Goal: Task Accomplishment & Management: Complete application form

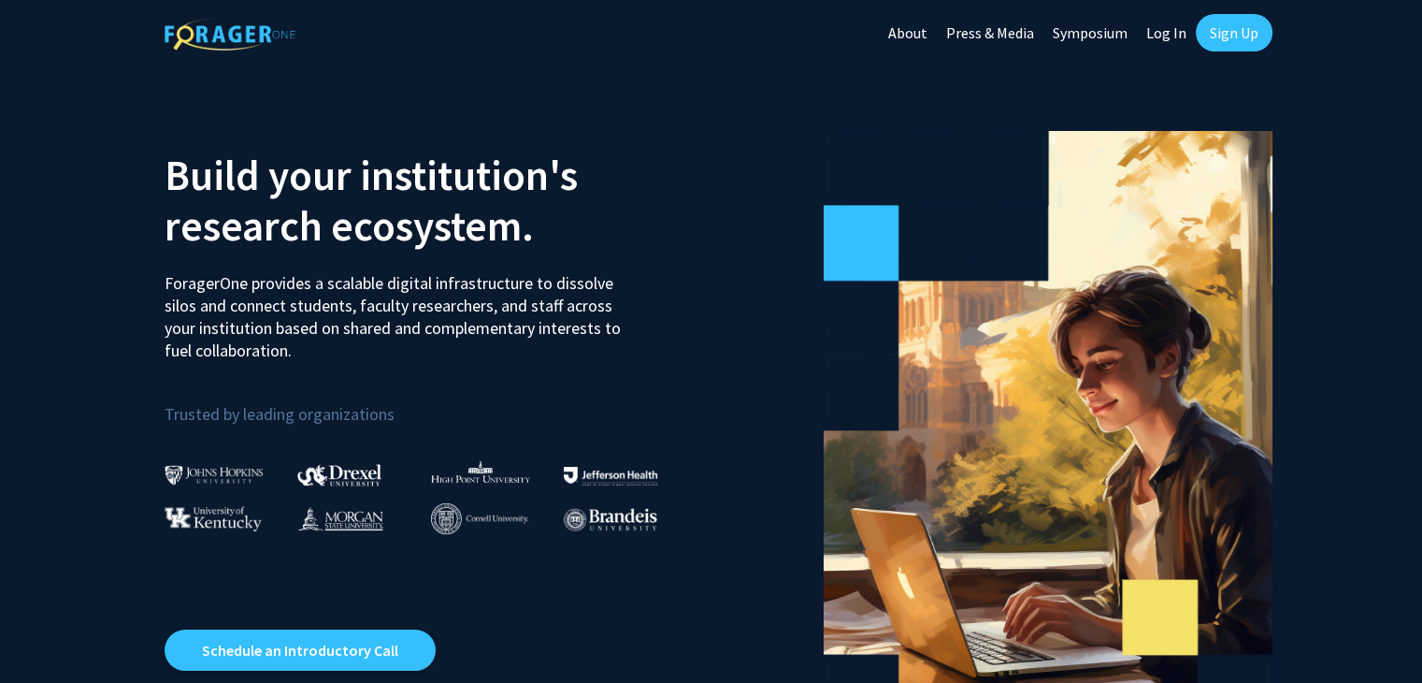
click at [1235, 29] on link "Sign Up" at bounding box center [1234, 32] width 77 height 37
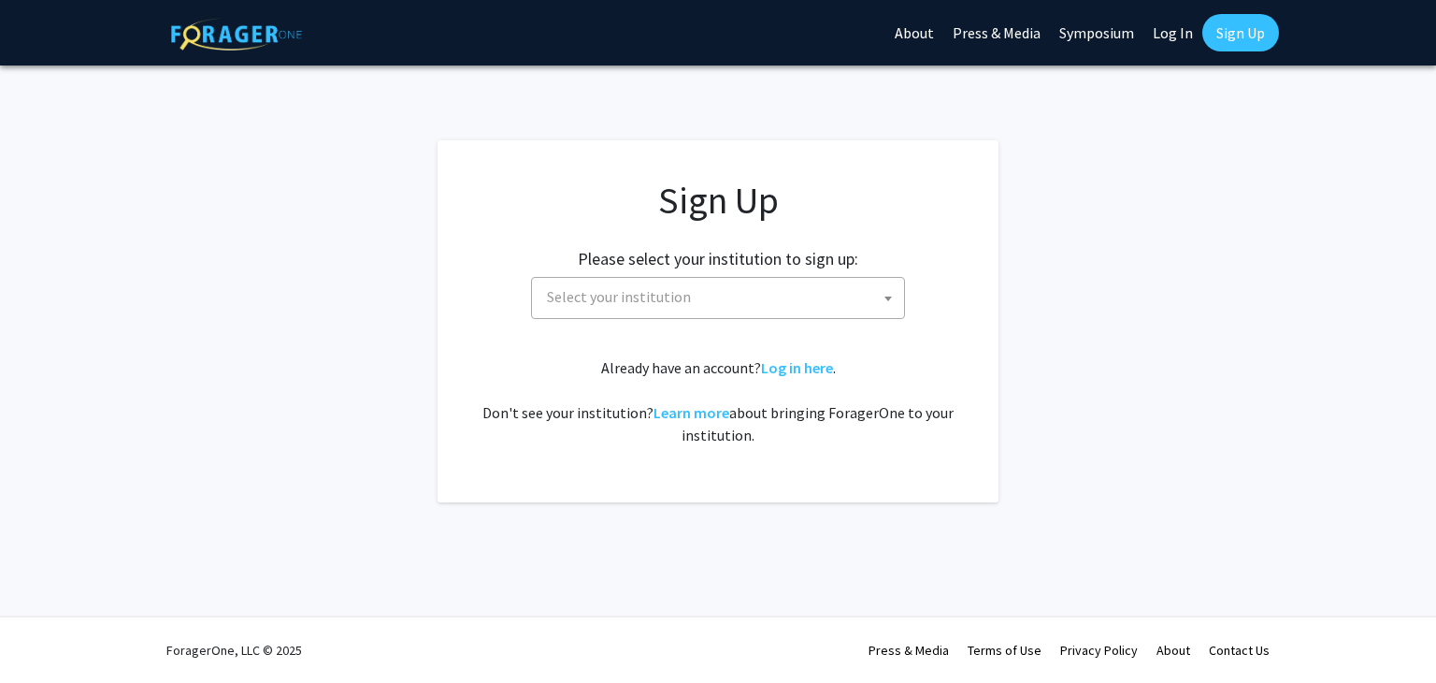
click at [696, 283] on span "Select your institution" at bounding box center [722, 297] width 365 height 38
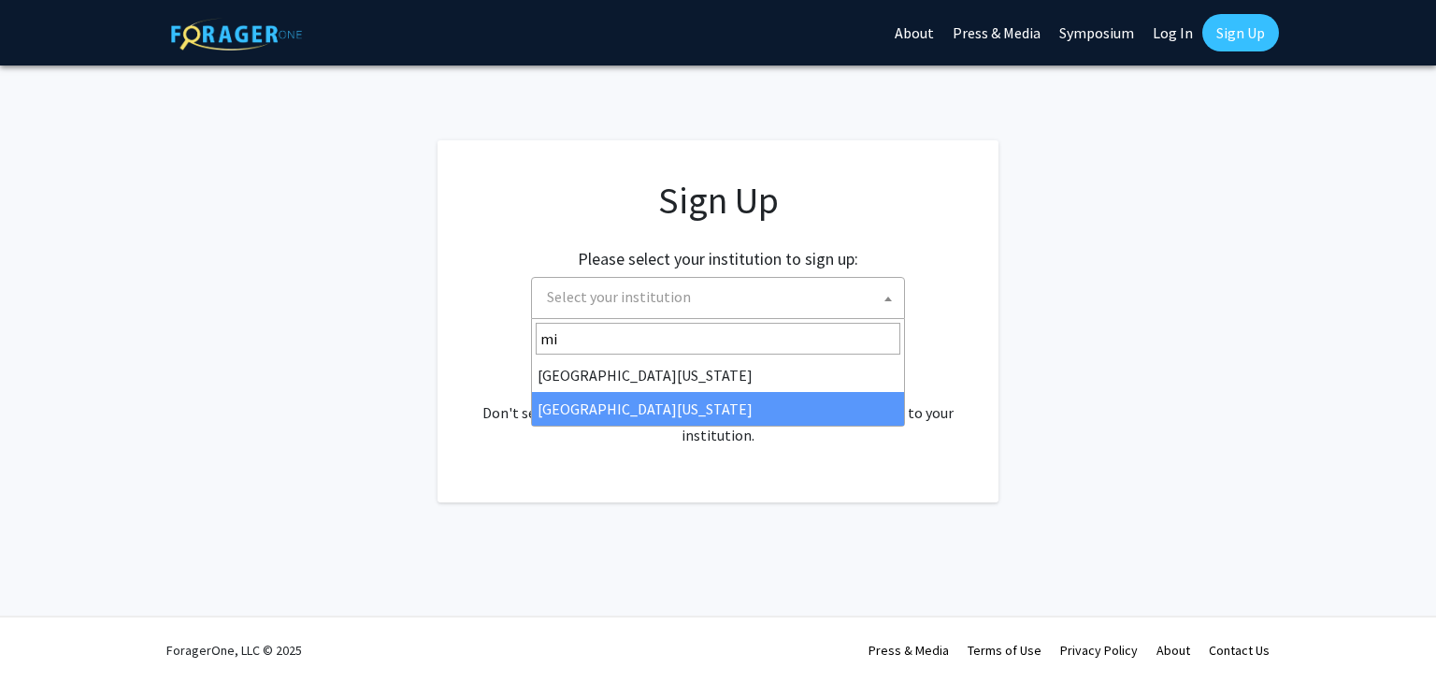
type input "mi"
select select "33"
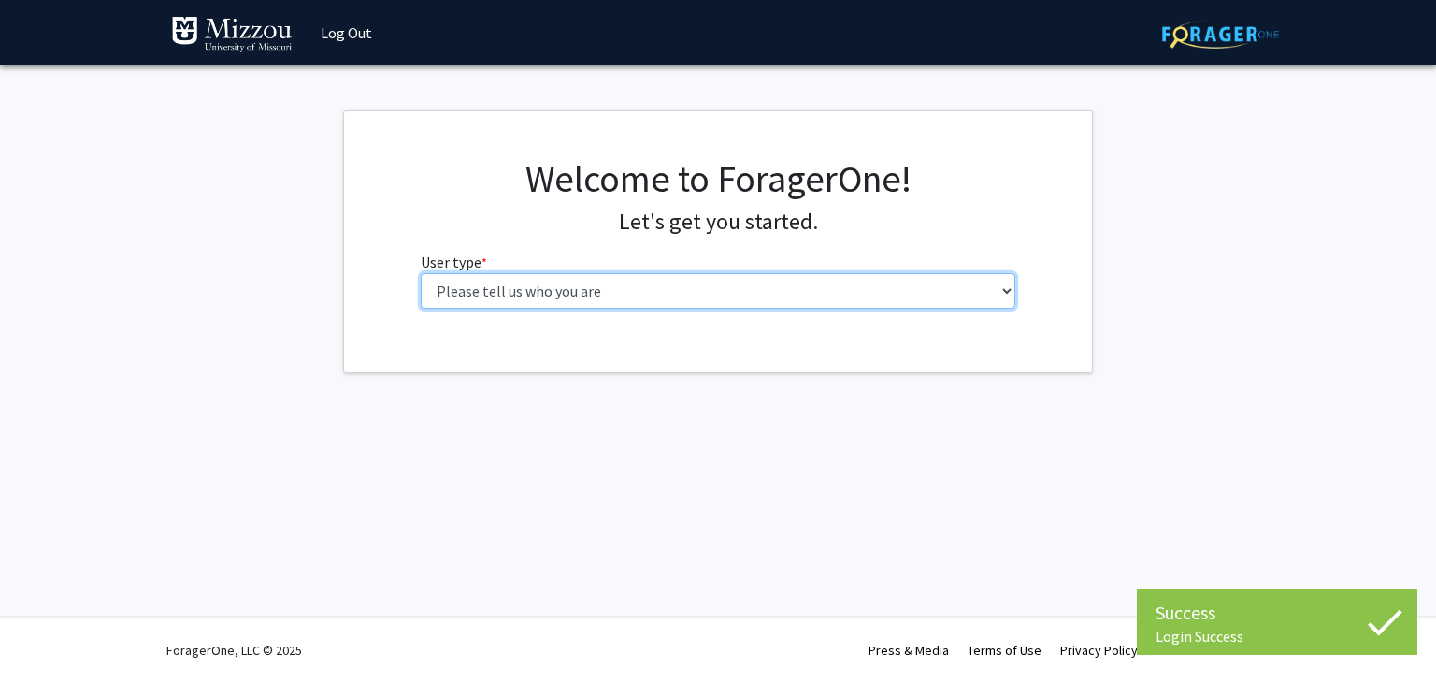
click at [614, 296] on select "Please tell us who you are Undergraduate Student Master's Student Doctoral Cand…" at bounding box center [719, 291] width 596 height 36
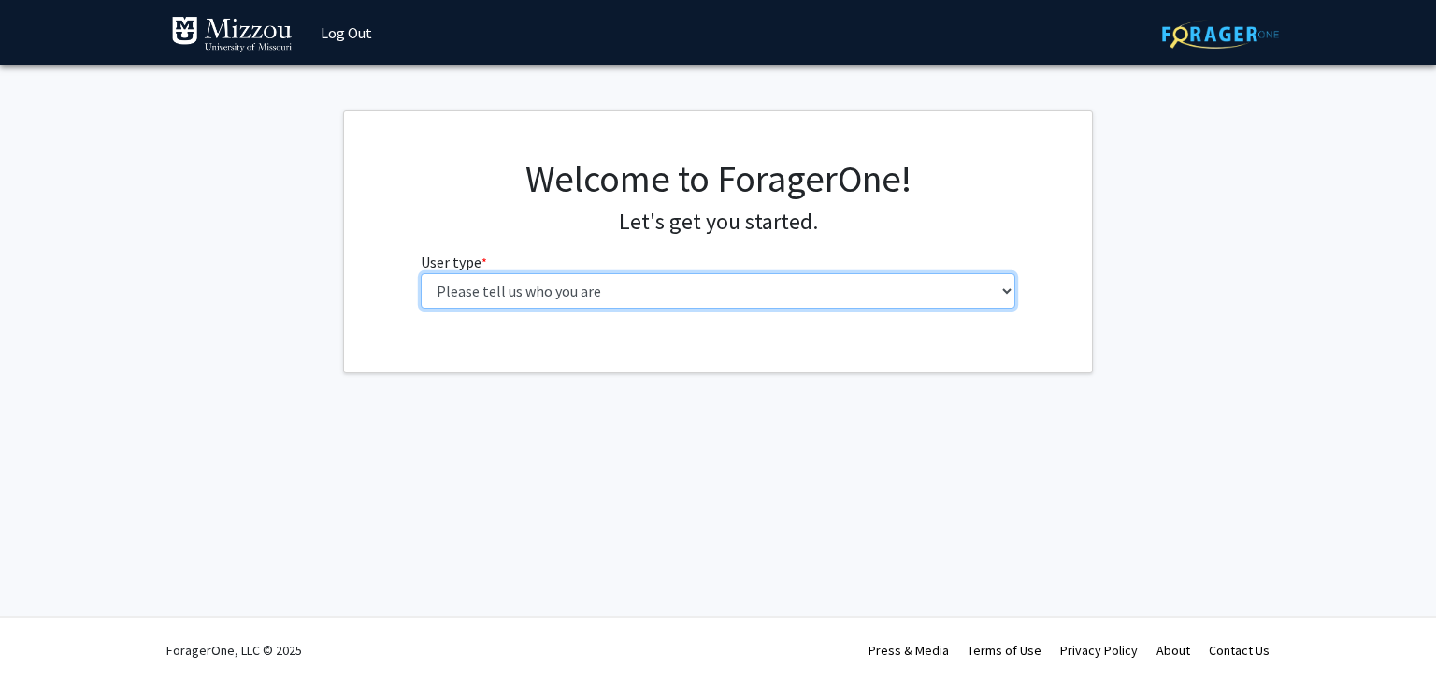
select select "1: undergrad"
click at [421, 273] on select "Please tell us who you are Undergraduate Student Master's Student Doctoral Cand…" at bounding box center [719, 291] width 596 height 36
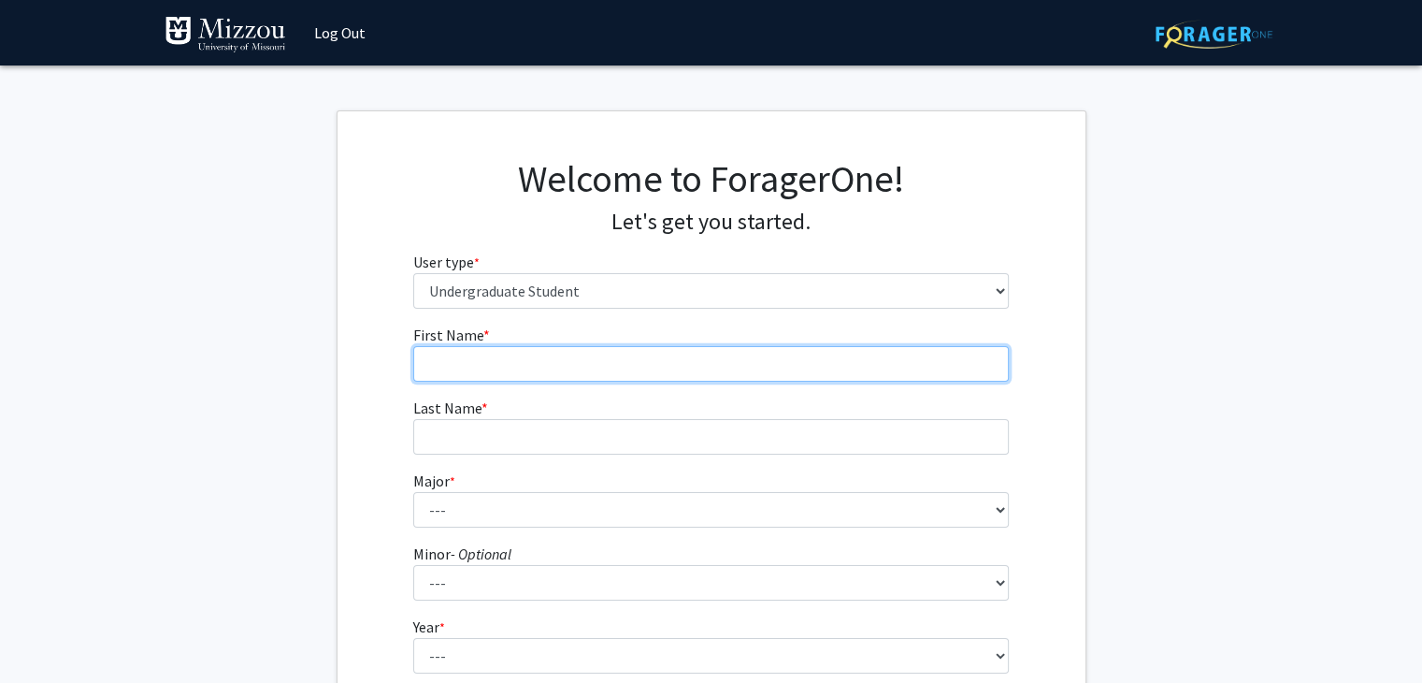
click at [519, 350] on input "First Name * required" at bounding box center [711, 364] width 596 height 36
type input "[PERSON_NAME]"
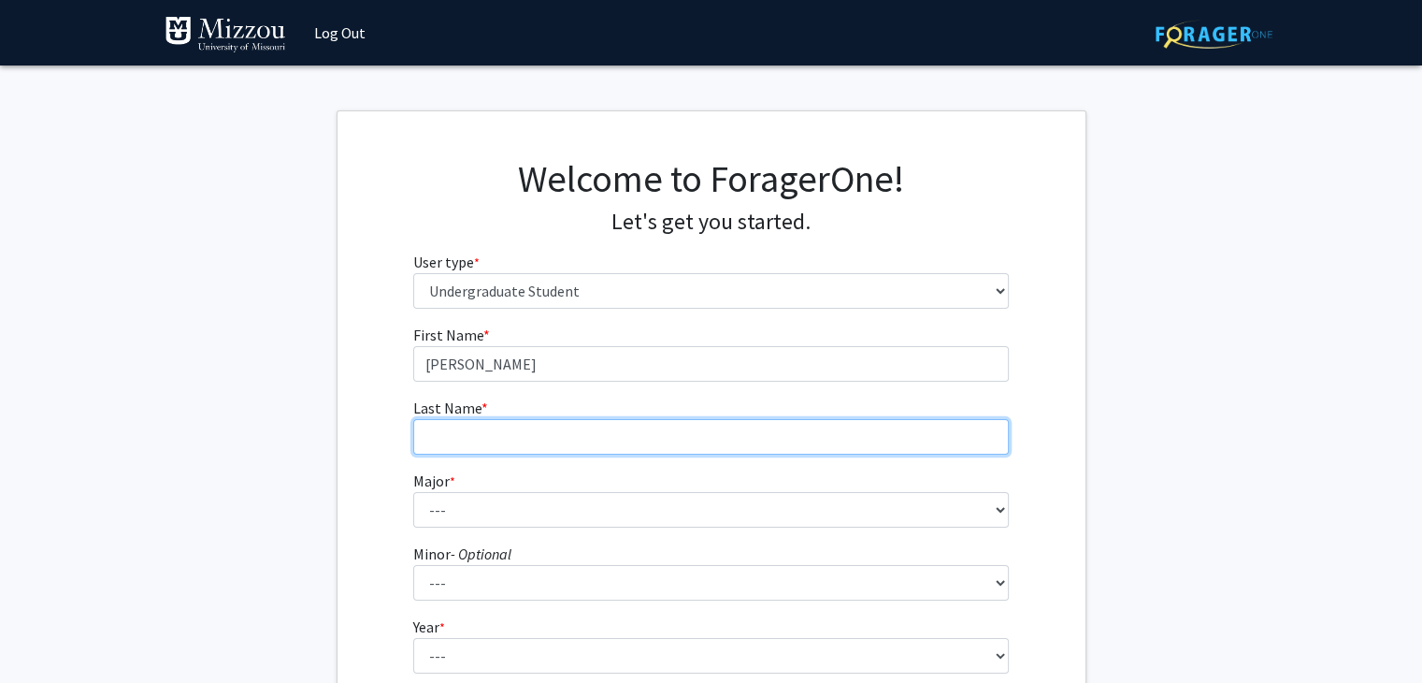
type input "Geneux"
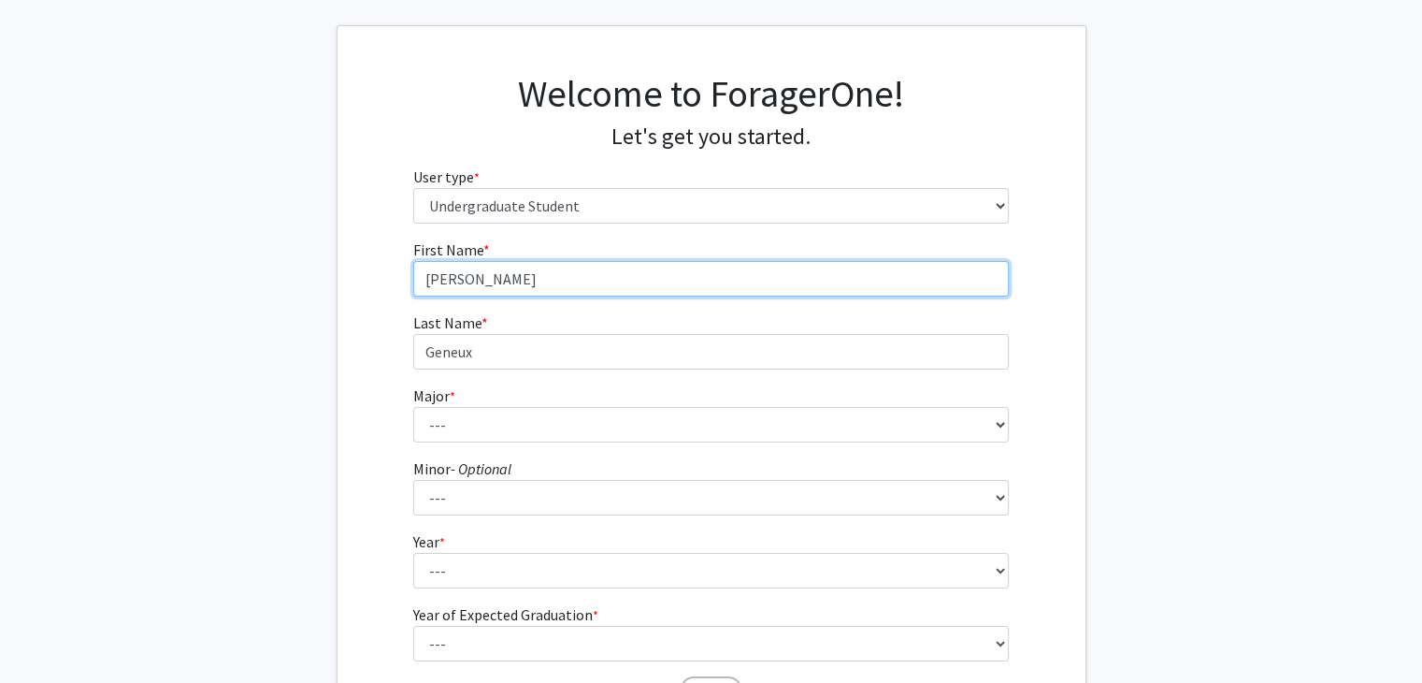
scroll to position [92, 0]
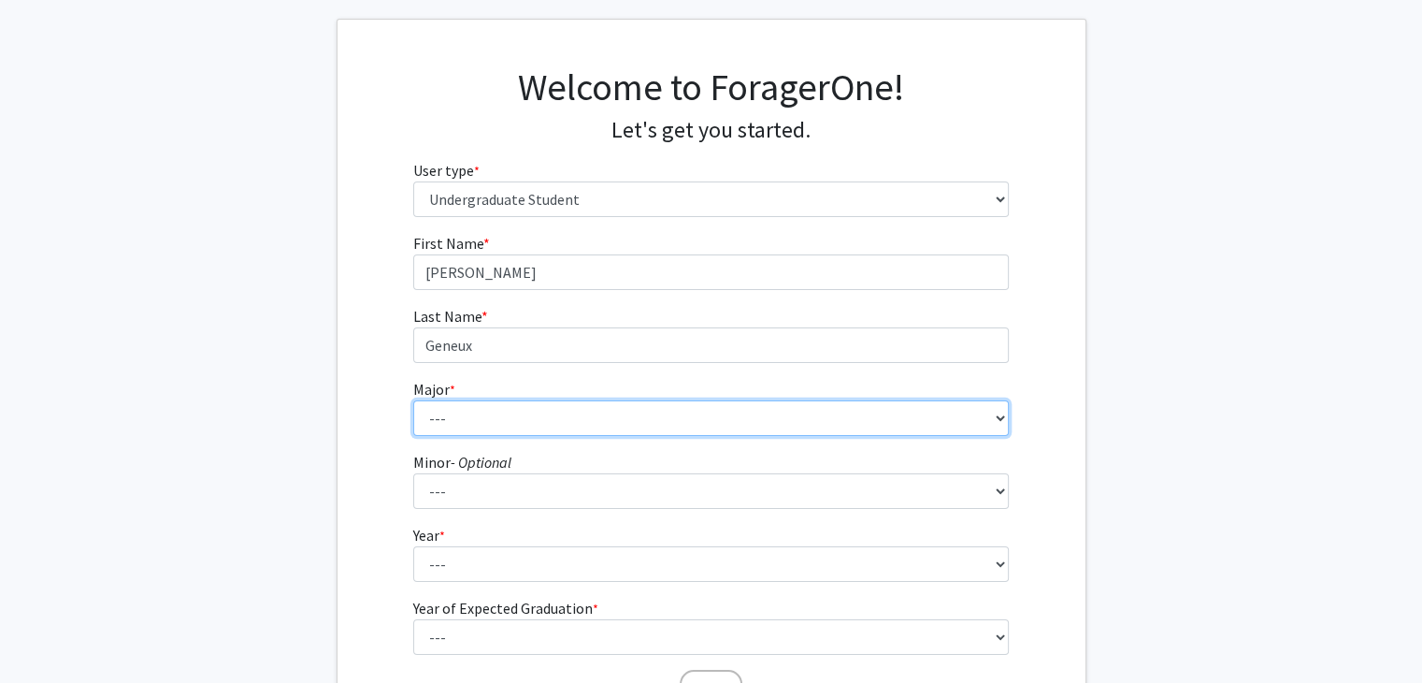
click at [497, 400] on select "--- Agribusiness Management Agricultural Education Agricultural Education: Comm…" at bounding box center [711, 418] width 596 height 36
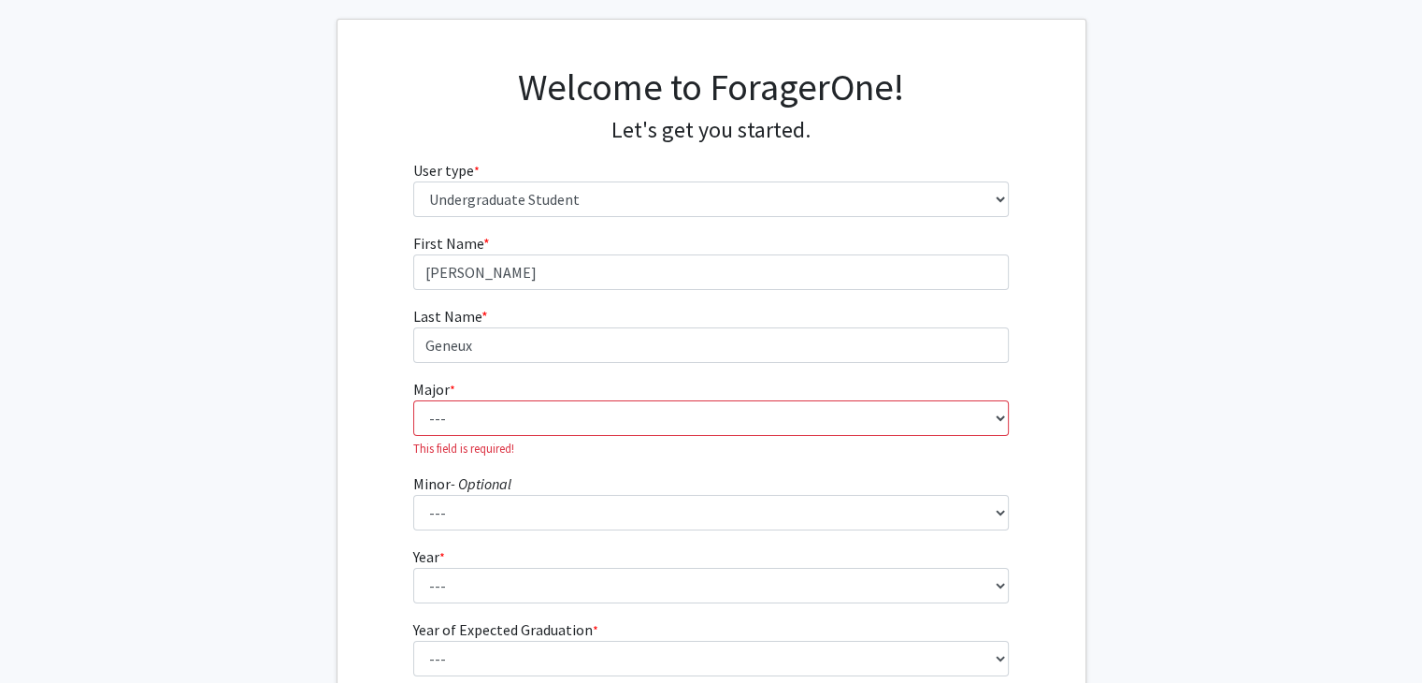
click at [284, 421] on fg-get-started "Welcome to ForagerOne! Let's get you started. User type * required Please tell …" at bounding box center [711, 398] width 1422 height 759
click at [460, 416] on select "--- Agribusiness Management Agricultural Education Agricultural Education: Comm…" at bounding box center [711, 418] width 596 height 36
select select "49: 2545"
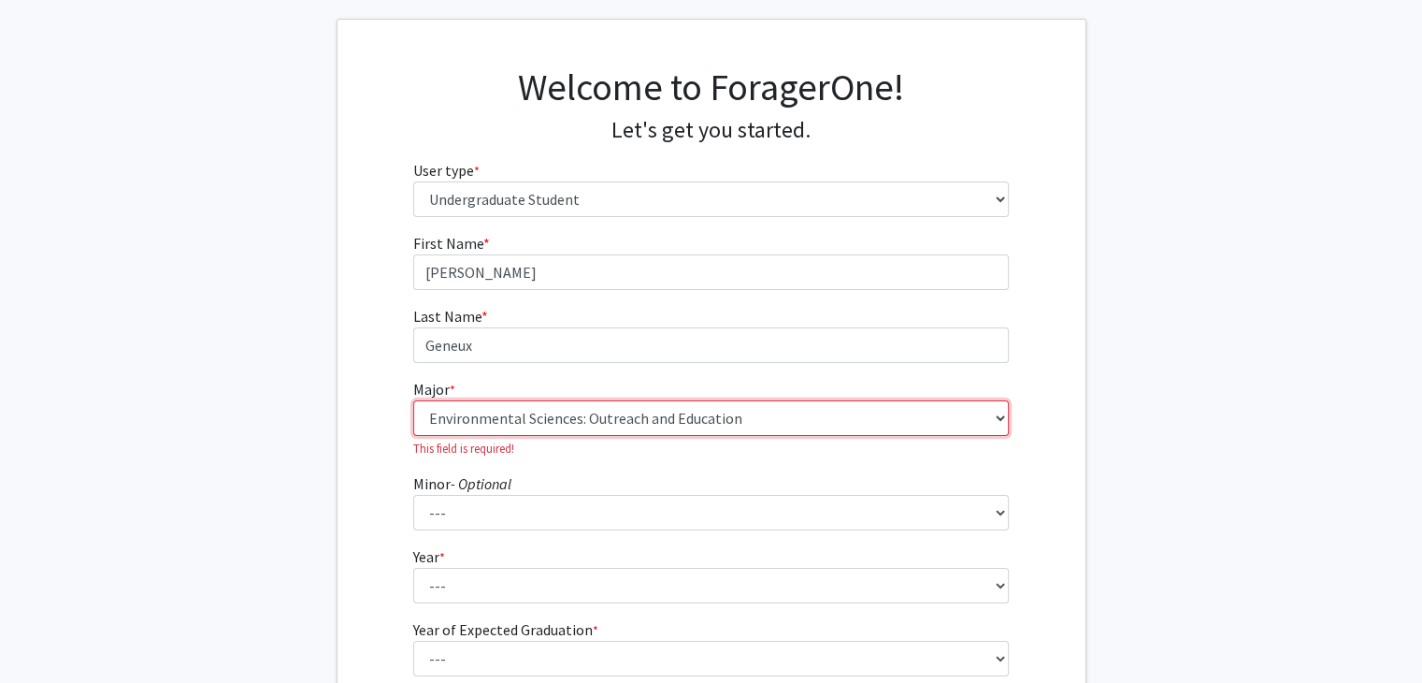
click at [413, 400] on select "--- Agribusiness Management Agricultural Education Agricultural Education: Comm…" at bounding box center [711, 418] width 596 height 36
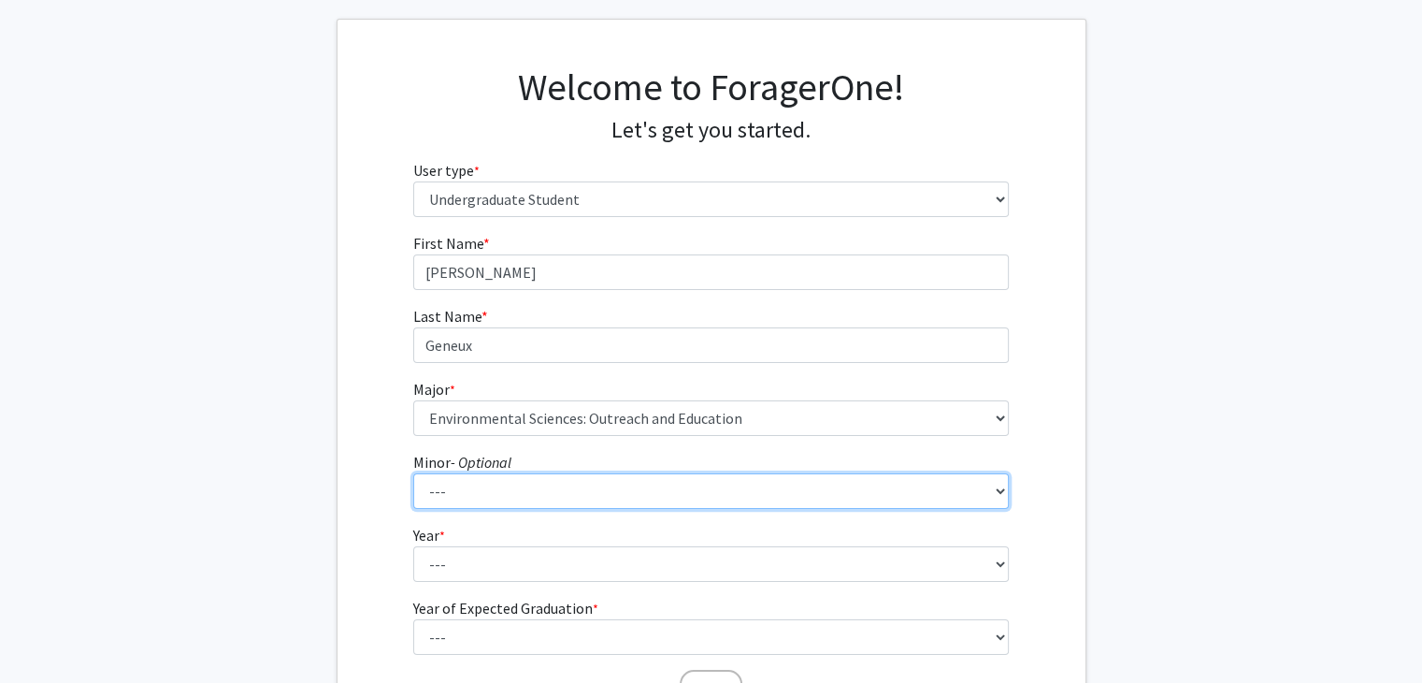
click at [619, 479] on select "--- Accountancy Aerospace Engineering Aerospace Studies Agribusiness Management…" at bounding box center [711, 491] width 596 height 36
select select "15: 1971"
click at [413, 473] on select "--- Accountancy Aerospace Engineering Aerospace Studies Agribusiness Management…" at bounding box center [711, 491] width 596 height 36
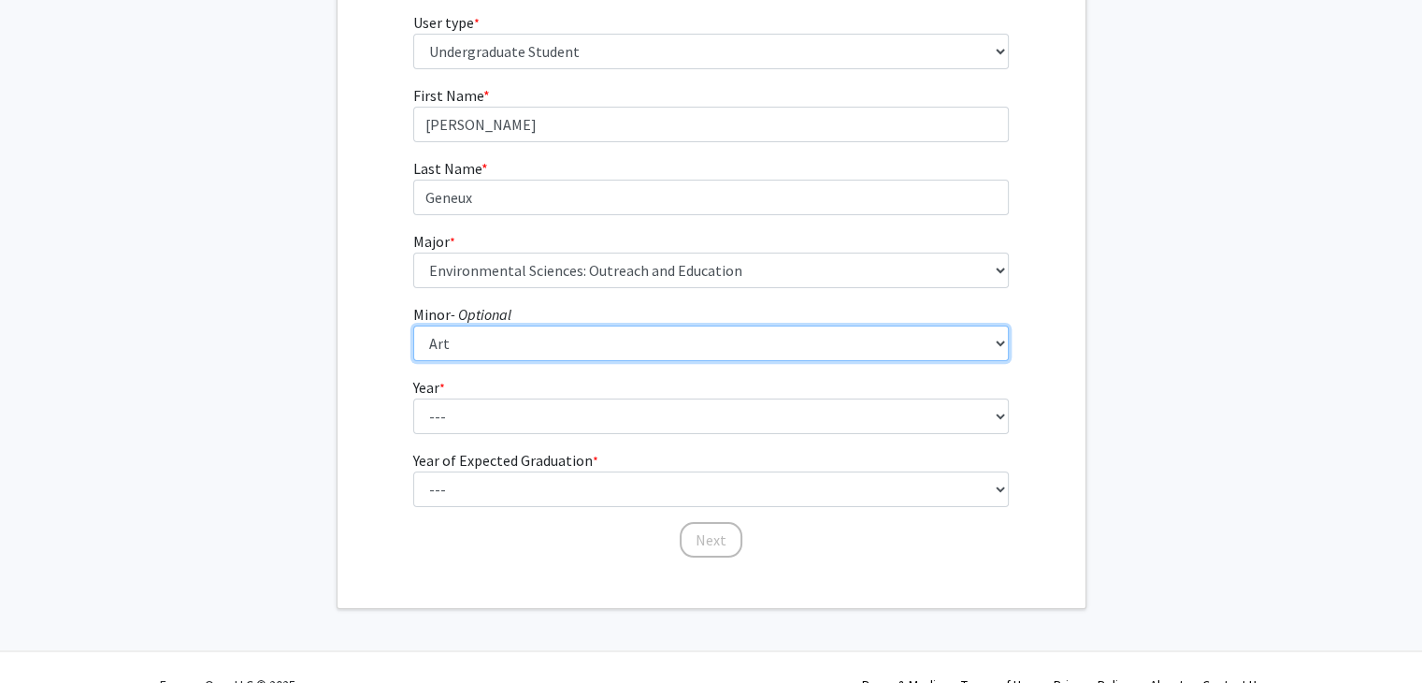
scroll to position [241, 0]
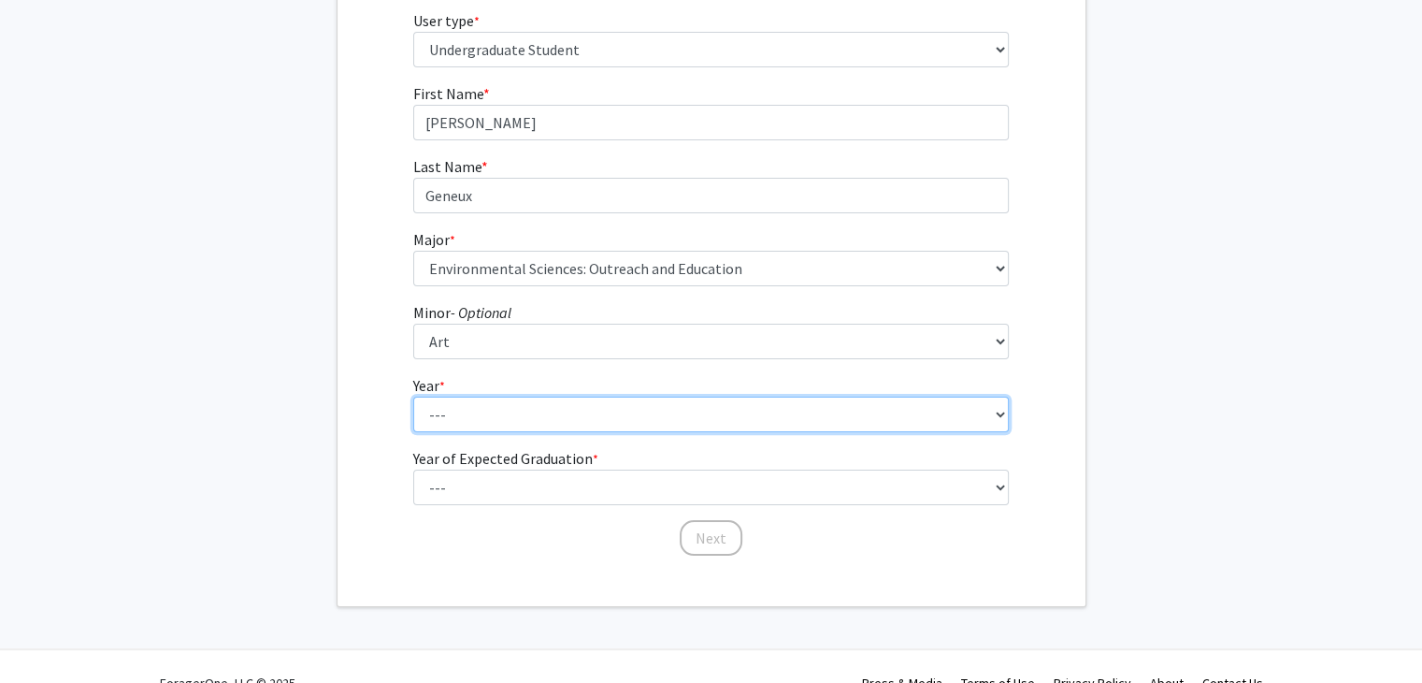
click at [583, 430] on select "--- First-year Sophomore Junior Senior Postbaccalaureate Certificate" at bounding box center [711, 414] width 596 height 36
select select "4: senior"
click at [413, 396] on select "--- First-year Sophomore Junior Senior Postbaccalaureate Certificate" at bounding box center [711, 414] width 596 height 36
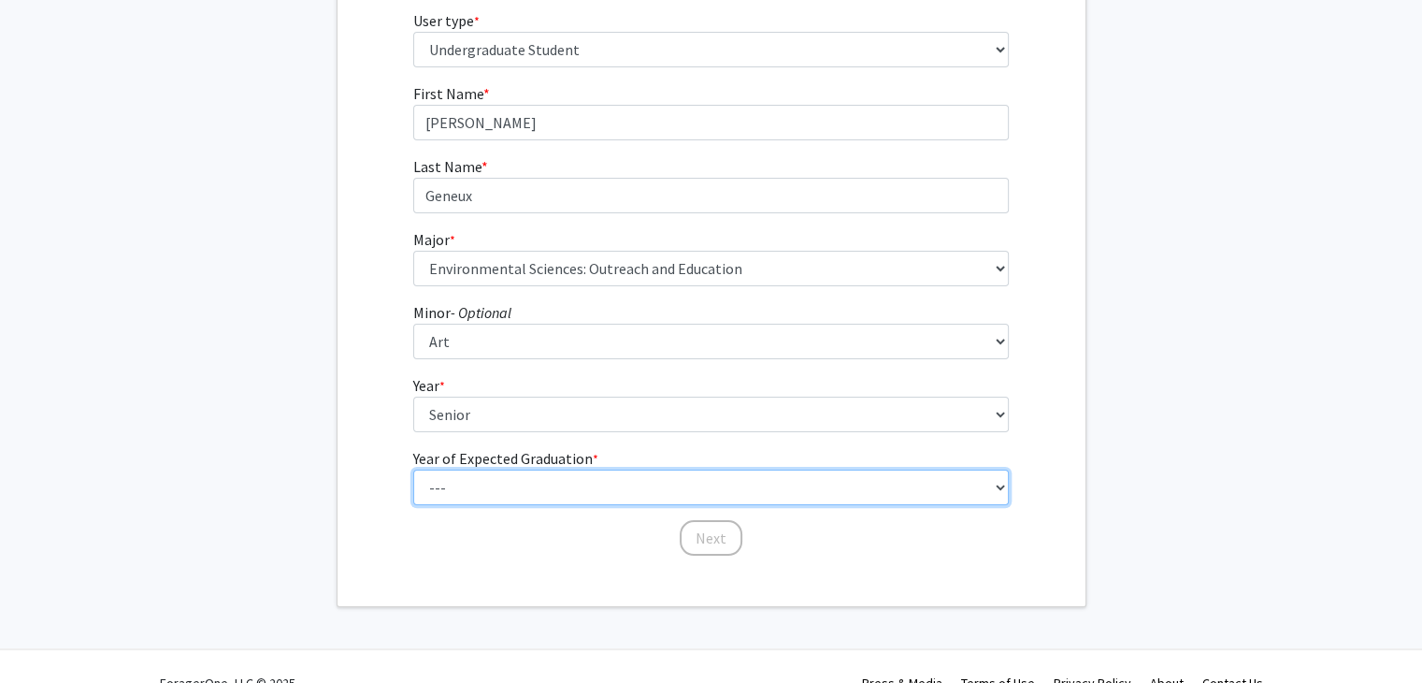
click at [522, 502] on select "--- 2025 2026 2027 2028 2029 2030 2031 2032 2033 2034" at bounding box center [711, 487] width 596 height 36
select select "2: 2026"
click at [413, 469] on select "--- 2025 2026 2027 2028 2029 2030 2031 2032 2033 2034" at bounding box center [711, 487] width 596 height 36
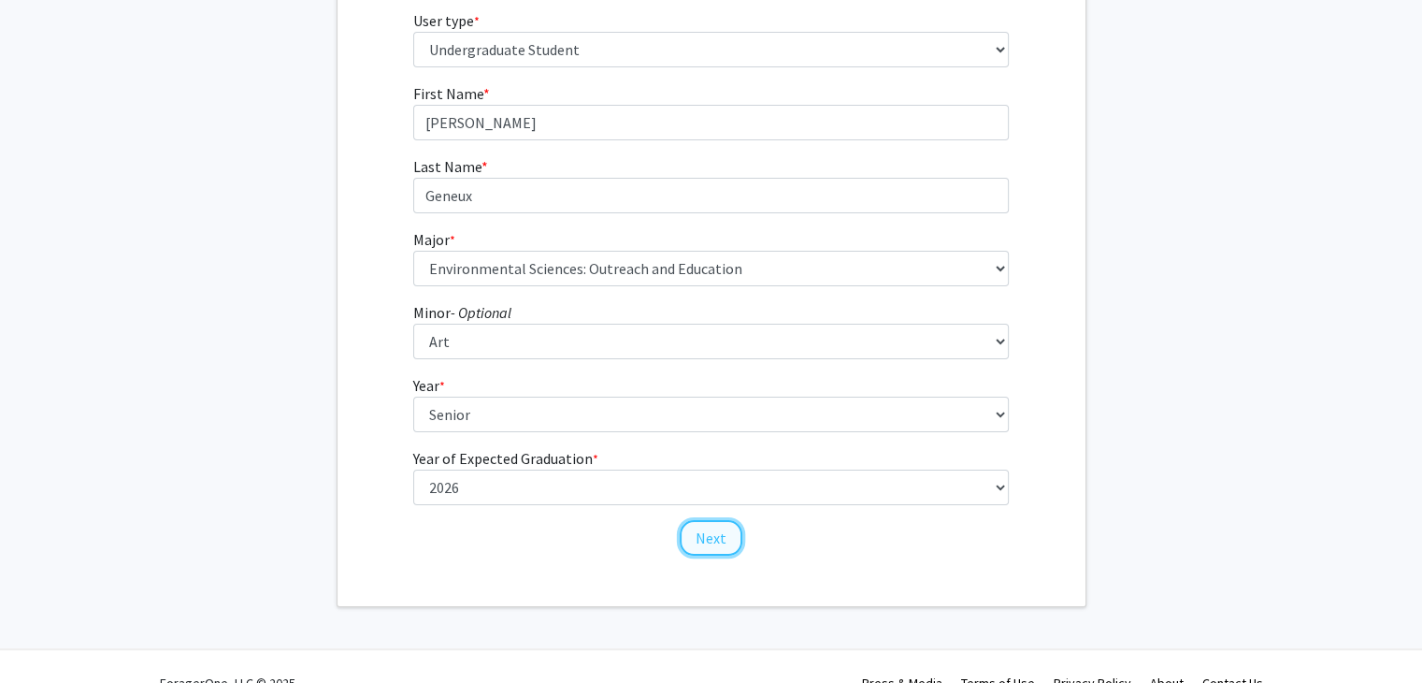
click at [726, 532] on button "Next" at bounding box center [711, 538] width 63 height 36
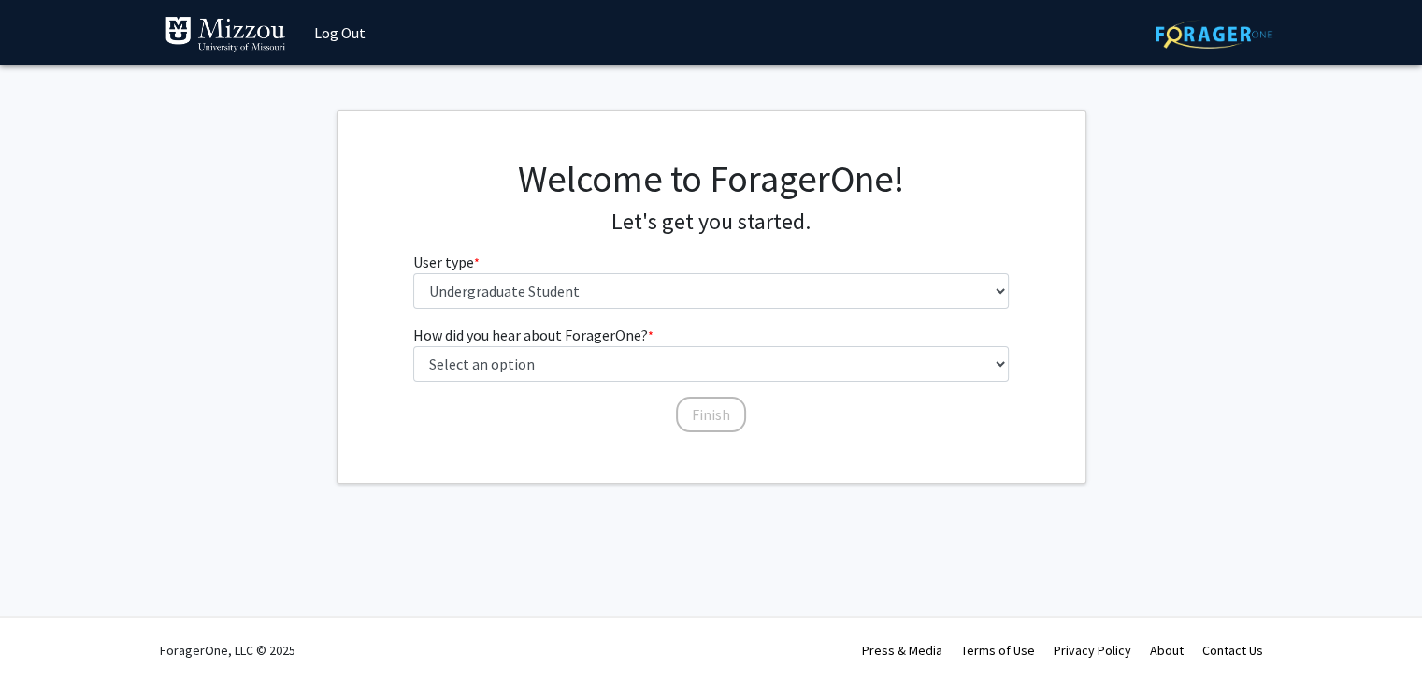
scroll to position [0, 0]
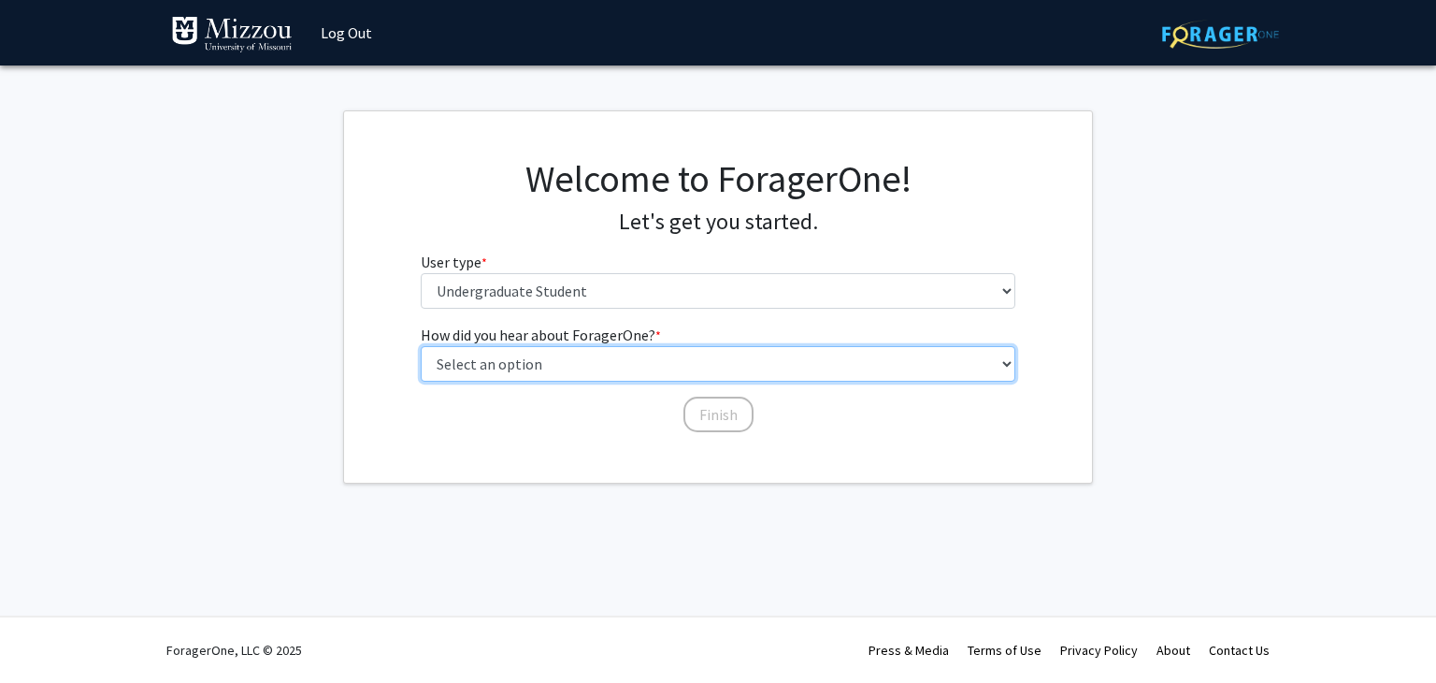
click at [767, 360] on select "Select an option Peer/student recommendation Faculty/staff recommendation Unive…" at bounding box center [719, 364] width 596 height 36
click at [421, 346] on select "Select an option Peer/student recommendation Faculty/staff recommendation Unive…" at bounding box center [719, 364] width 596 height 36
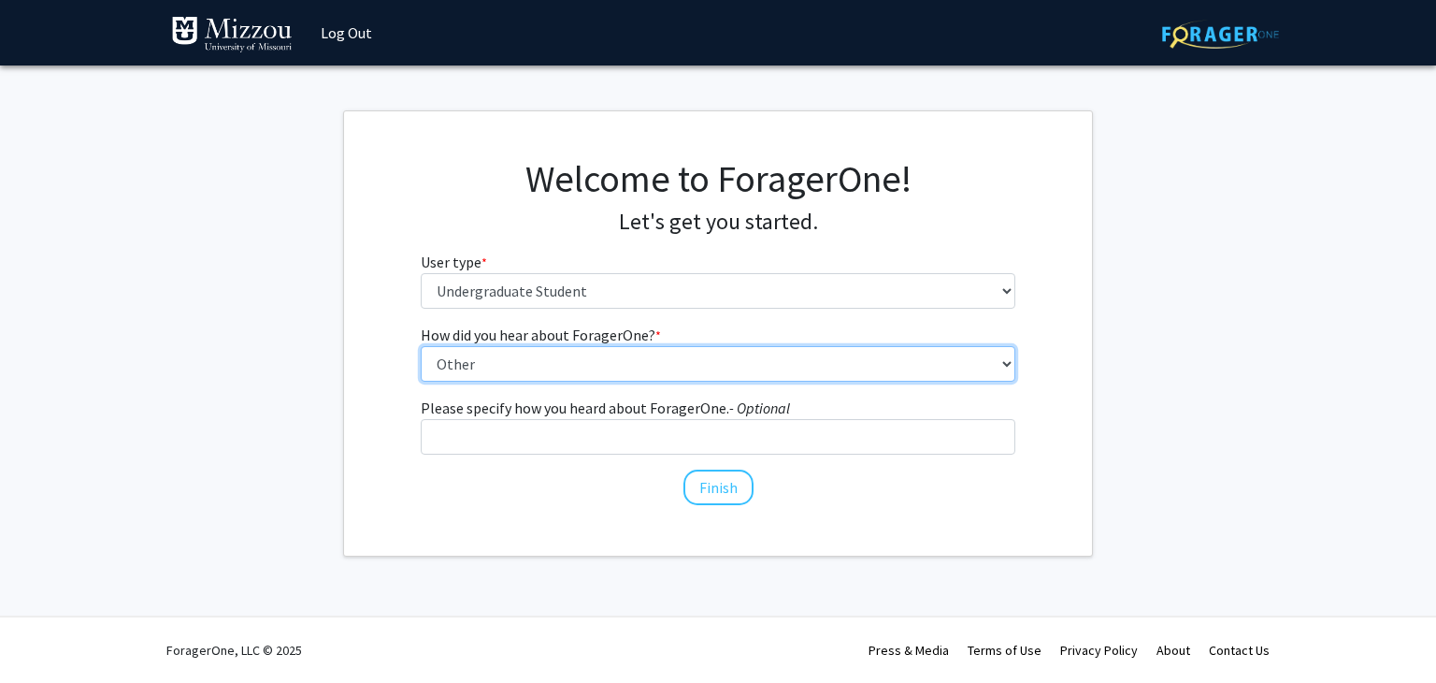
click at [724, 366] on select "Select an option Peer/student recommendation Faculty/staff recommendation Unive…" at bounding box center [719, 364] width 596 height 36
select select "2: faculty_recommendation"
click at [421, 346] on select "Select an option Peer/student recommendation Faculty/staff recommendation Unive…" at bounding box center [719, 364] width 596 height 36
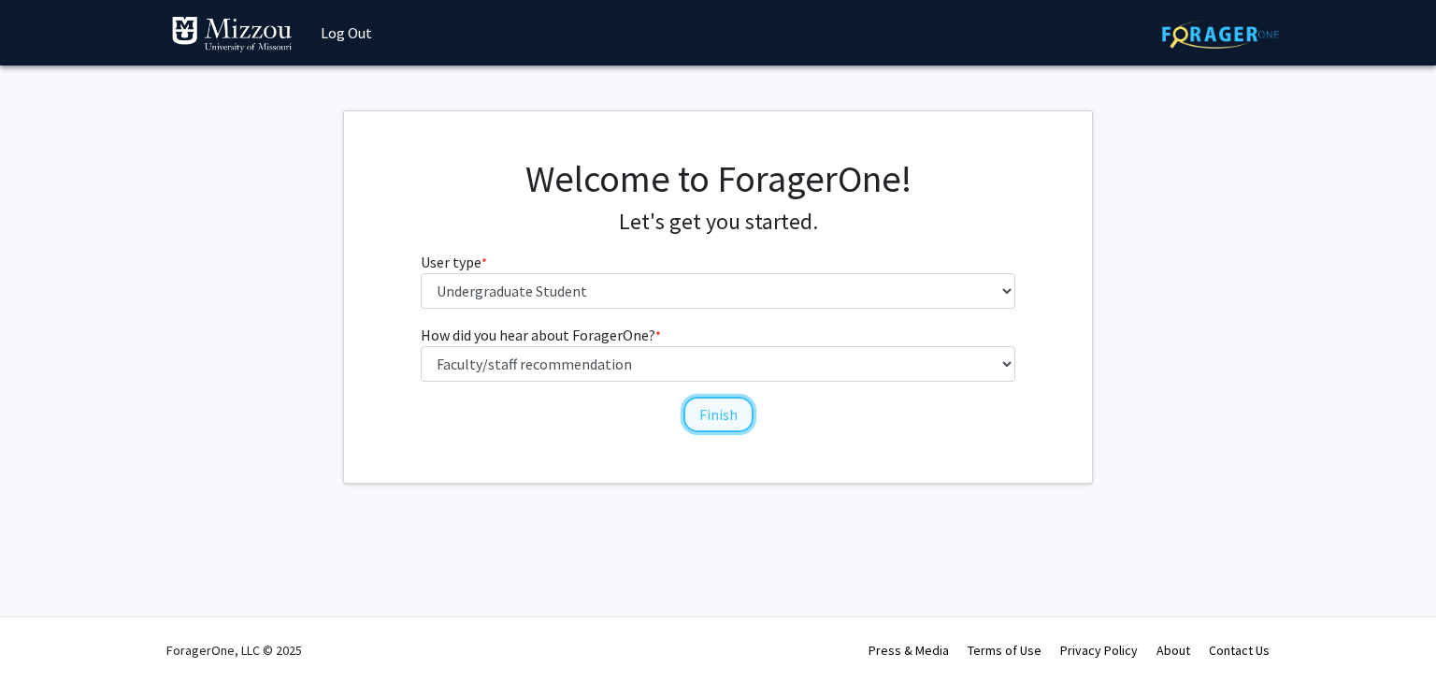
click at [720, 415] on button "Finish" at bounding box center [719, 414] width 70 height 36
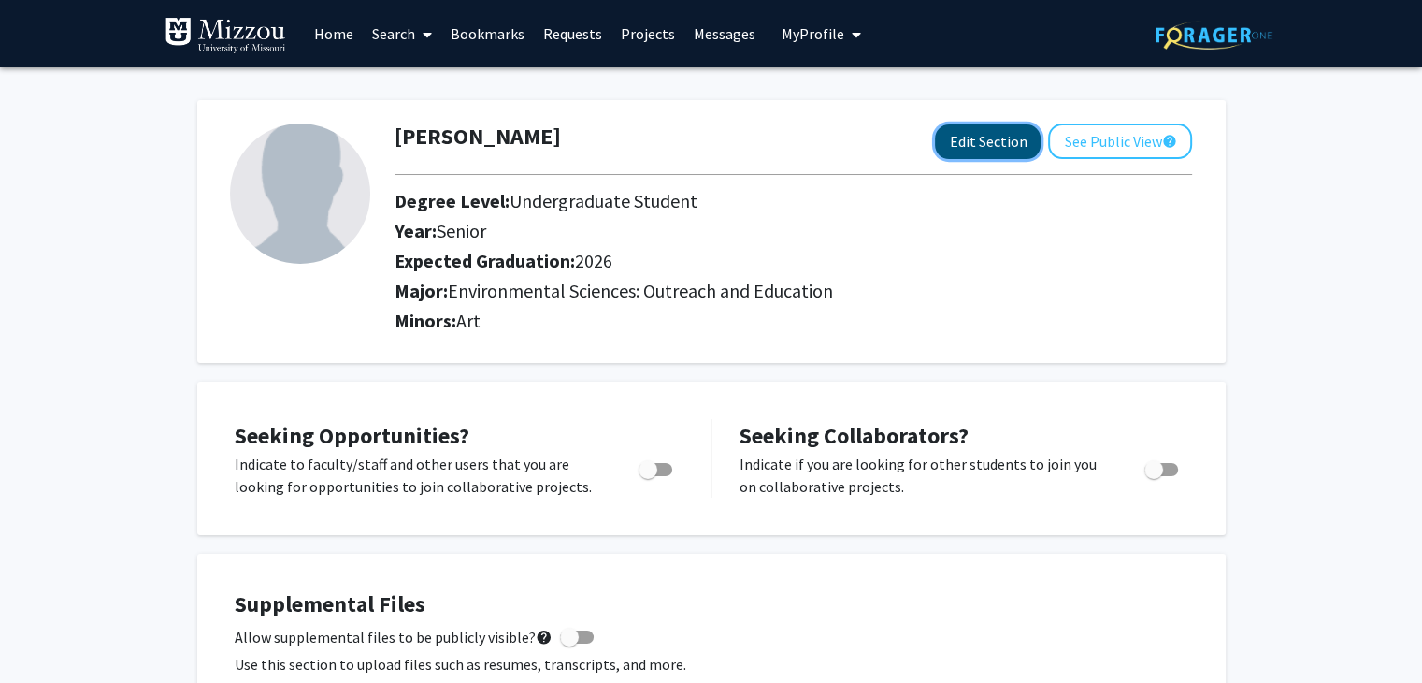
click at [1000, 139] on button "Edit Section" at bounding box center [988, 141] width 106 height 35
select select "senior"
select select "2026"
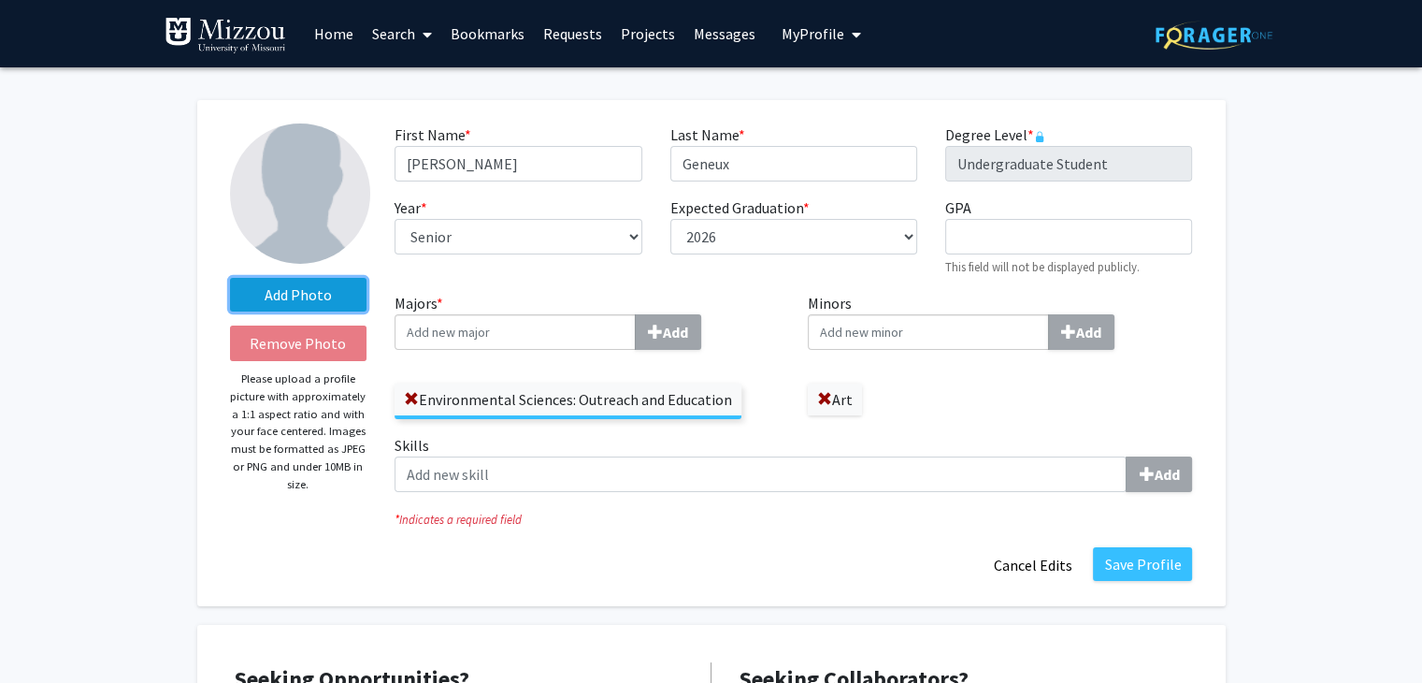
click at [294, 292] on label "Add Photo" at bounding box center [298, 295] width 137 height 34
click at [0, 0] on input "Add Photo" at bounding box center [0, 0] width 0 height 0
click at [325, 31] on link "Home" at bounding box center [334, 33] width 58 height 65
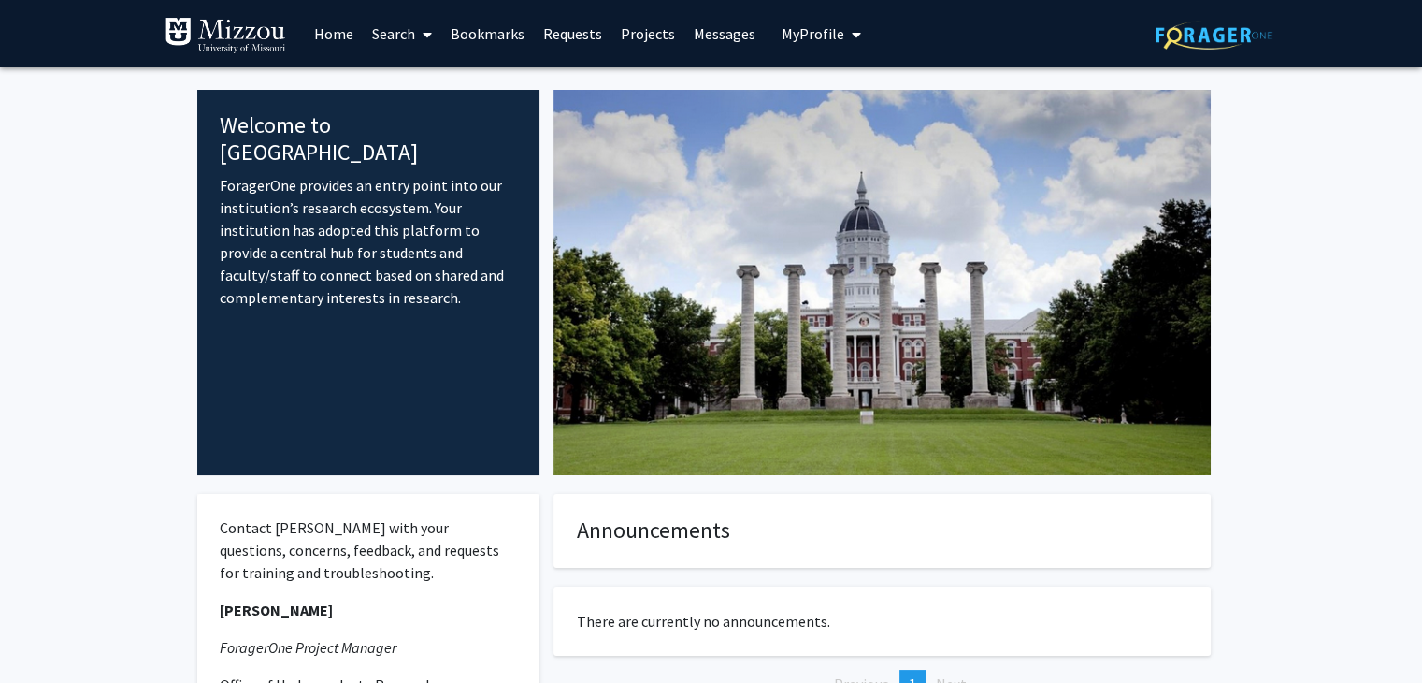
click at [411, 44] on link "Search" at bounding box center [402, 33] width 79 height 65
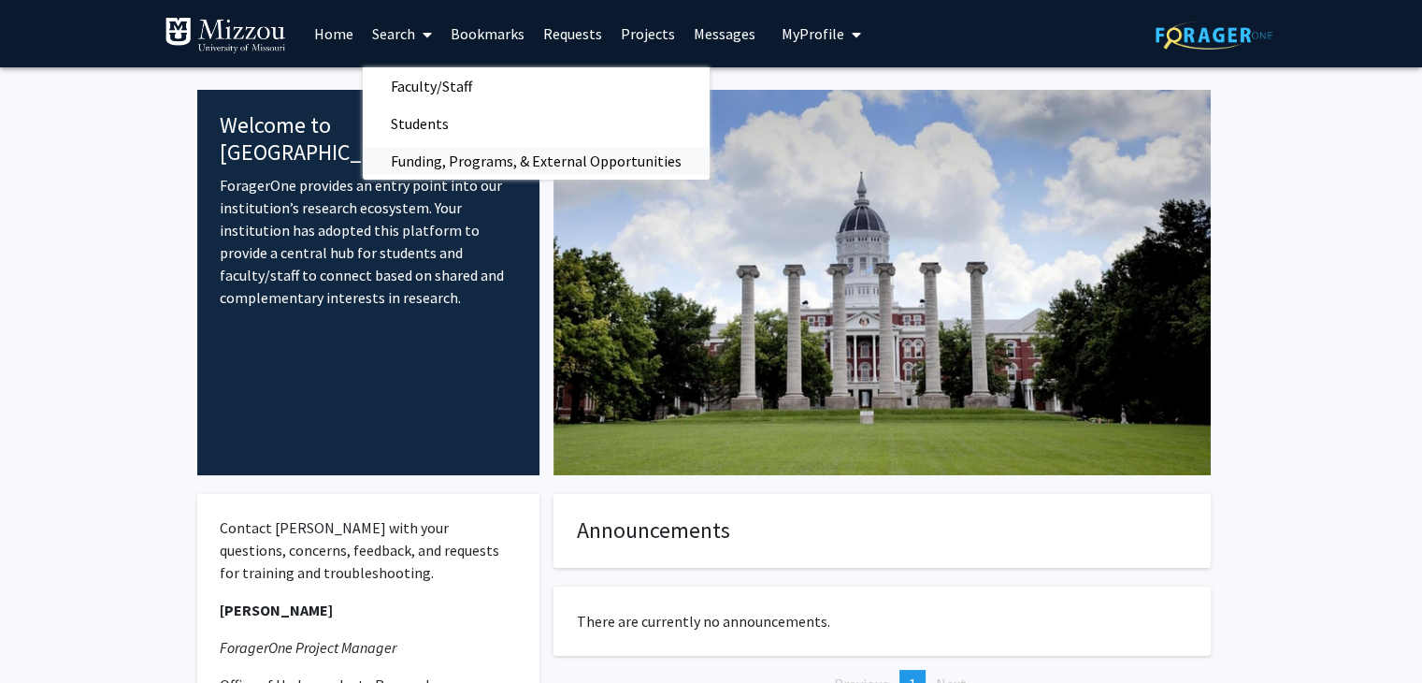
click at [527, 163] on span "Funding, Programs, & External Opportunities" at bounding box center [536, 160] width 347 height 37
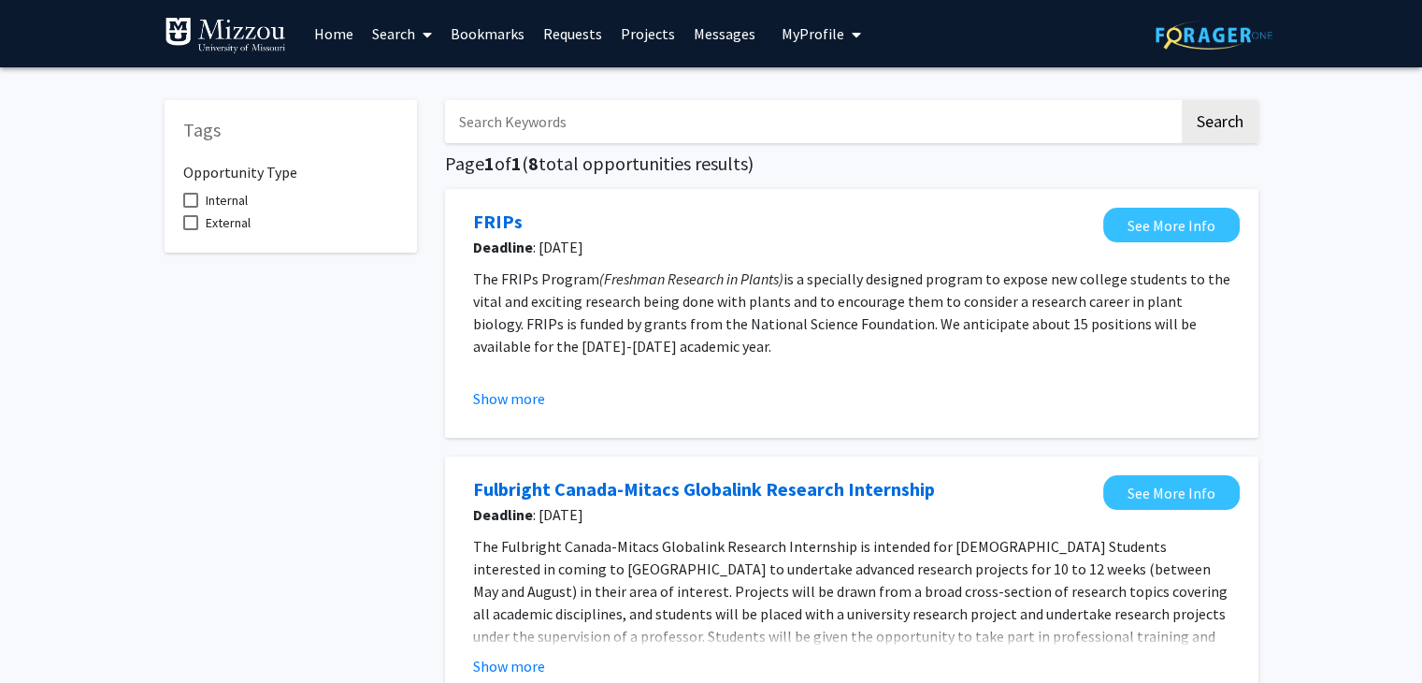
click at [386, 35] on link "Search" at bounding box center [402, 33] width 79 height 65
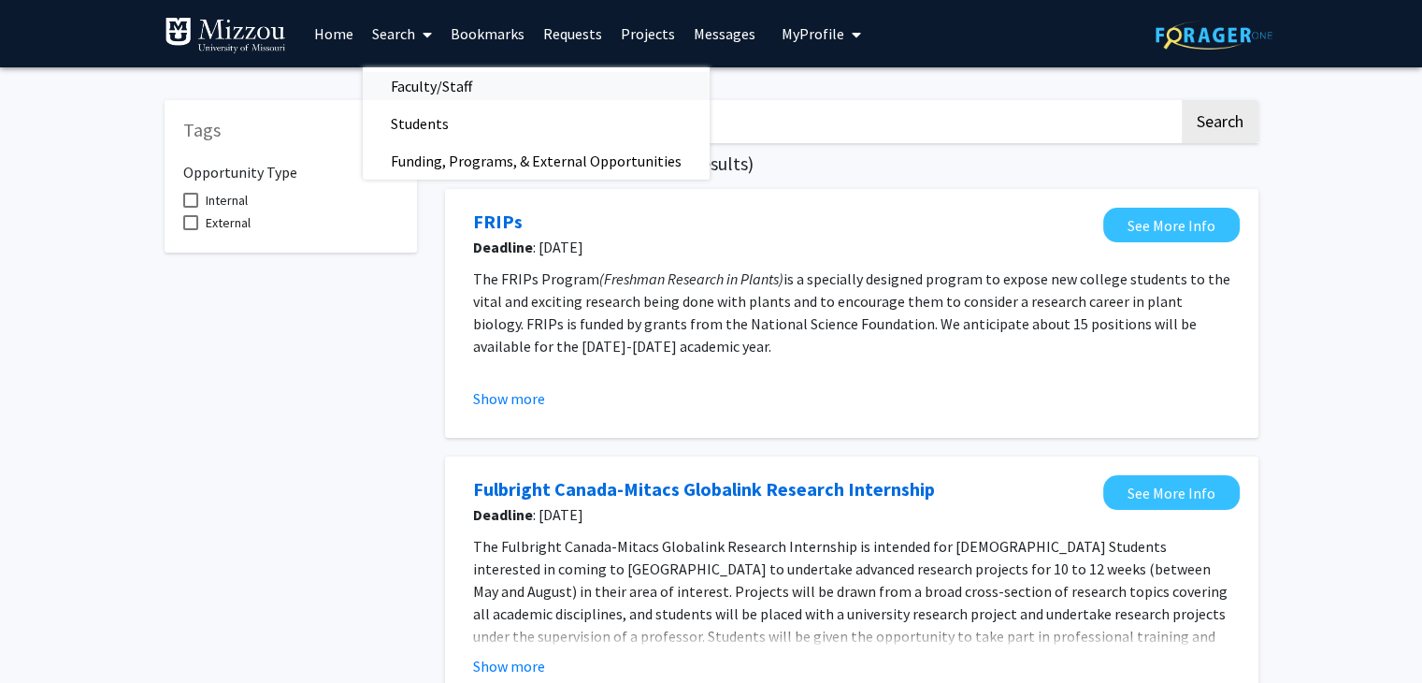
click at [415, 82] on span "Faculty/Staff" at bounding box center [431, 85] width 137 height 37
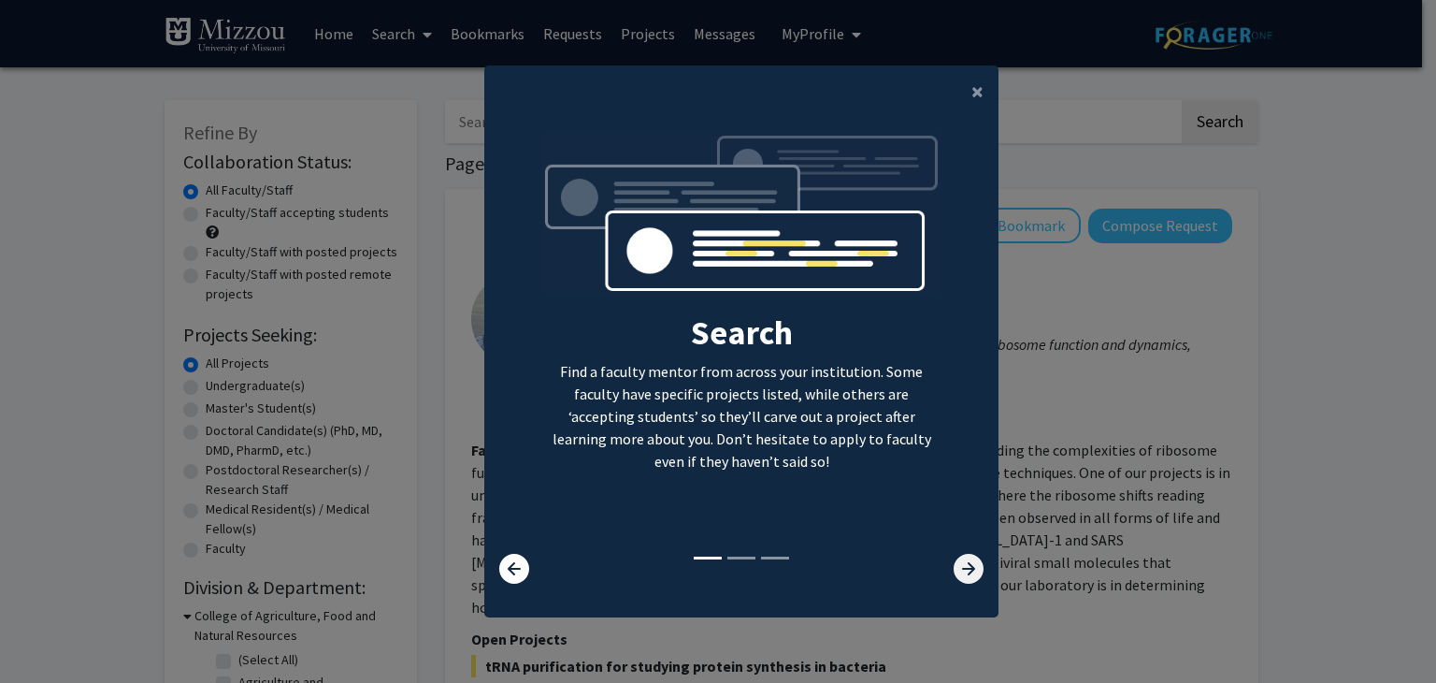
click at [961, 558] on icon at bounding box center [969, 569] width 30 height 30
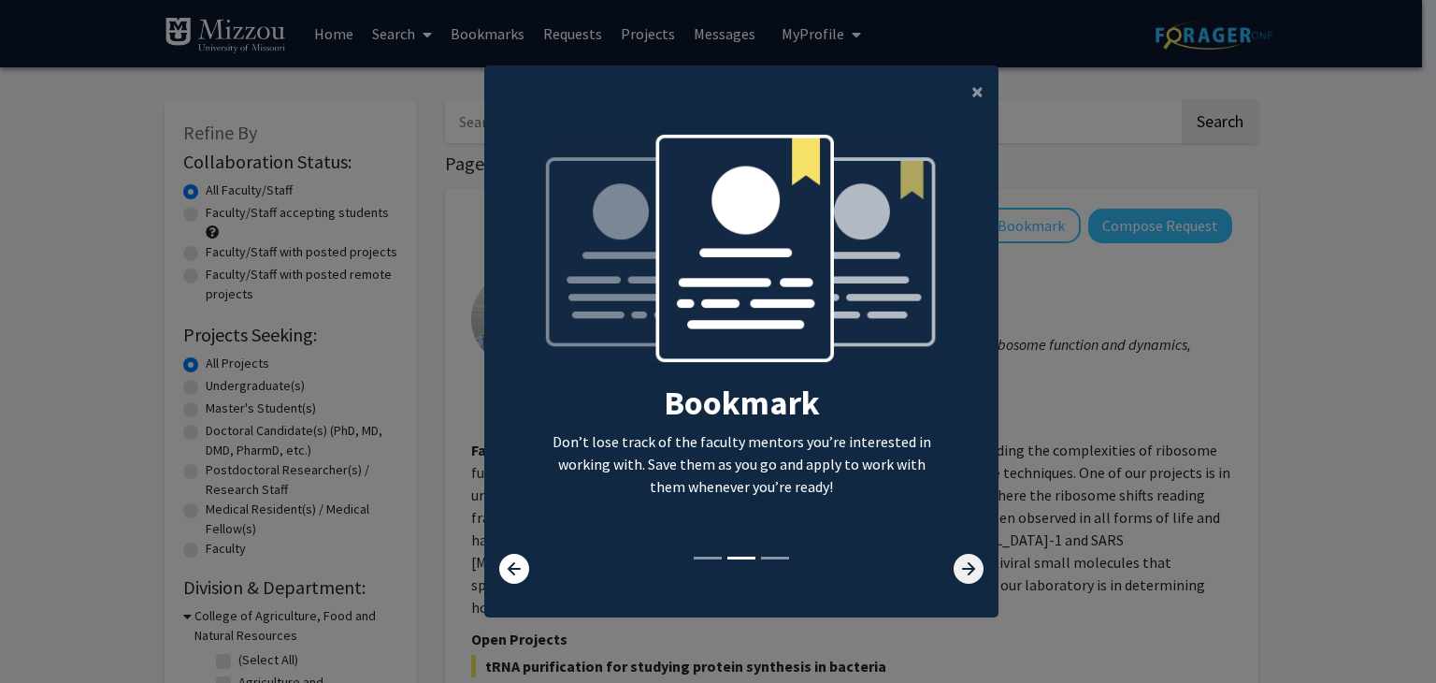
click at [961, 558] on icon at bounding box center [969, 569] width 30 height 30
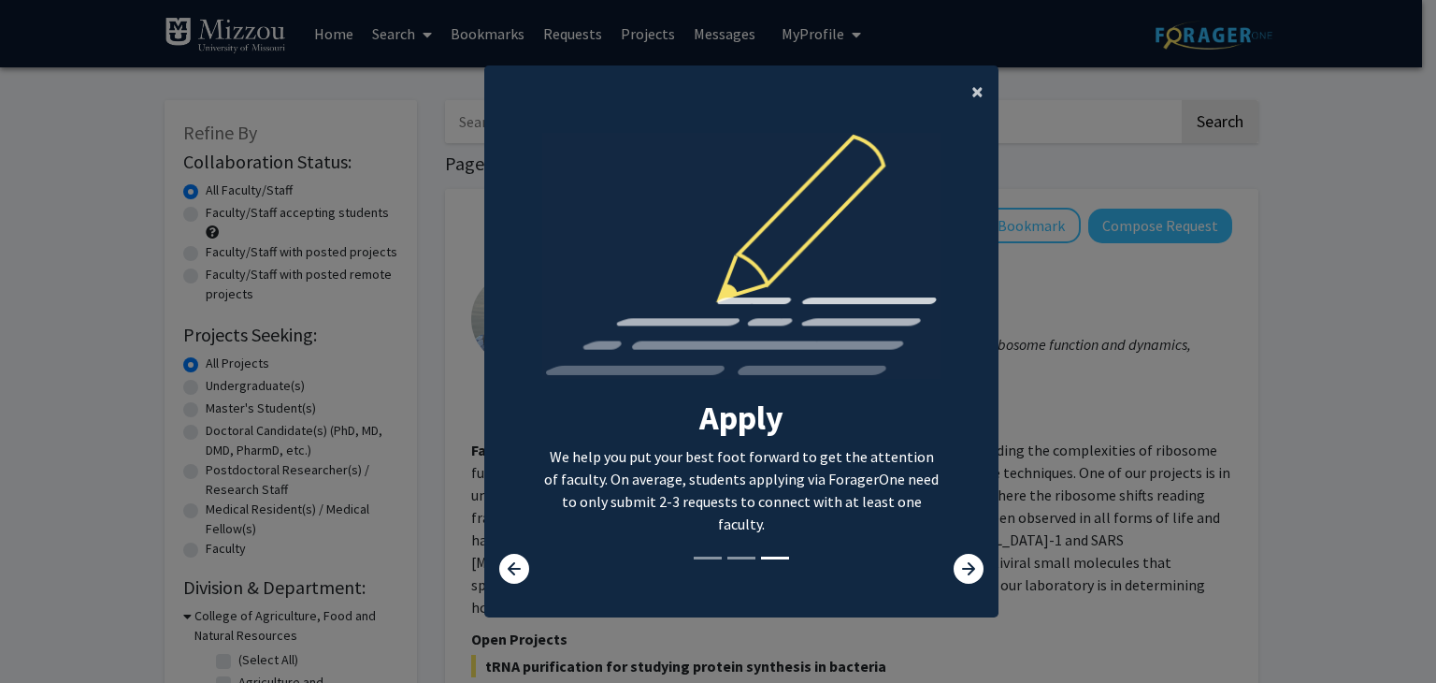
click at [972, 90] on span "×" at bounding box center [978, 91] width 12 height 29
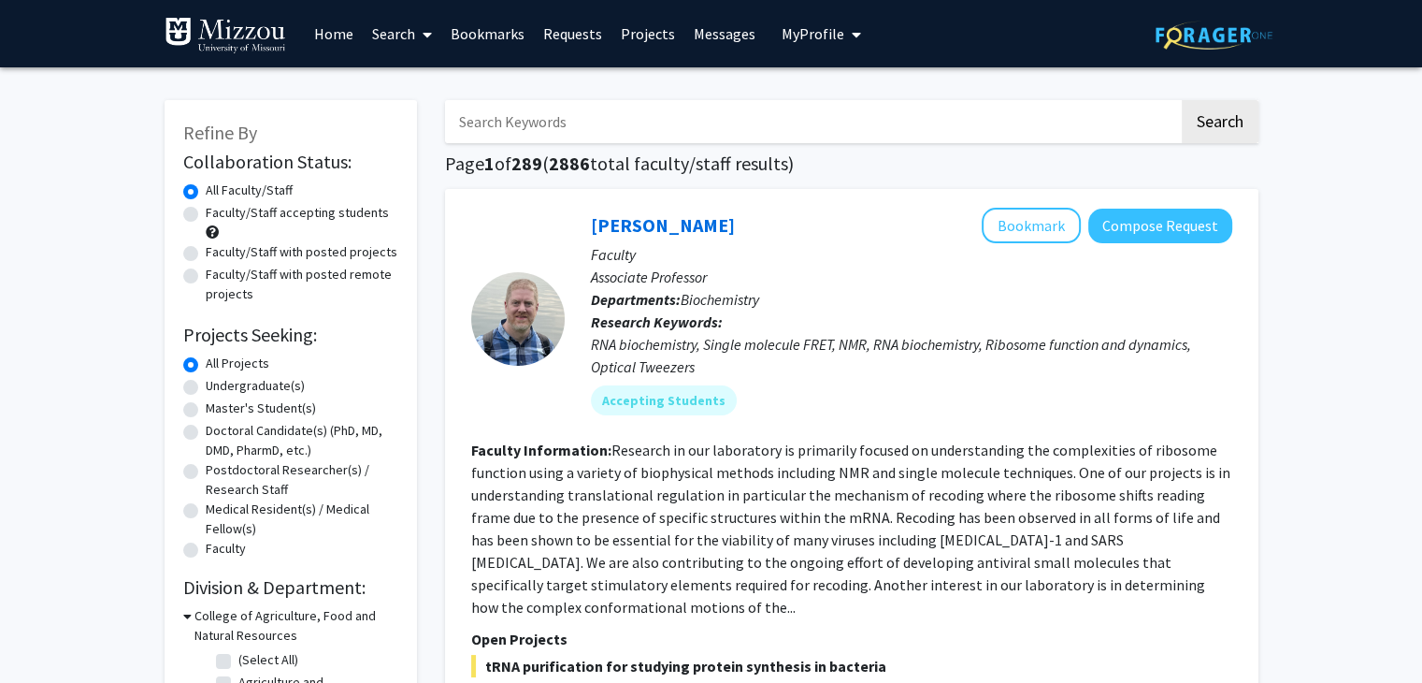
click at [254, 393] on label "Undergraduate(s)" at bounding box center [255, 386] width 99 height 20
click at [218, 388] on input "Undergraduate(s)" at bounding box center [212, 382] width 12 height 12
radio input "true"
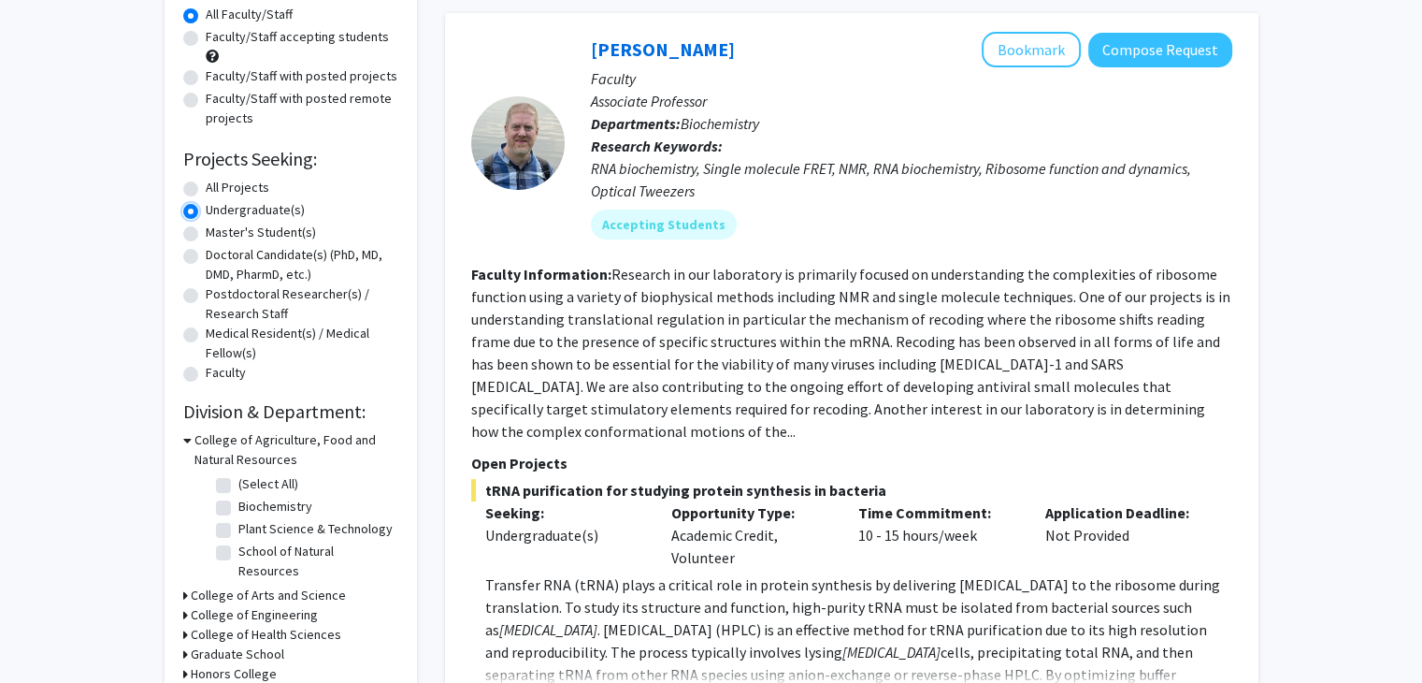
scroll to position [178, 0]
click at [232, 554] on fg-checkbox "School of Natural Resources School of Natural Resources" at bounding box center [305, 559] width 178 height 39
click at [238, 551] on label "School of Natural Resources" at bounding box center [315, 559] width 155 height 39
click at [238, 551] on input "School of Natural Resources" at bounding box center [244, 546] width 12 height 12
checkbox input "true"
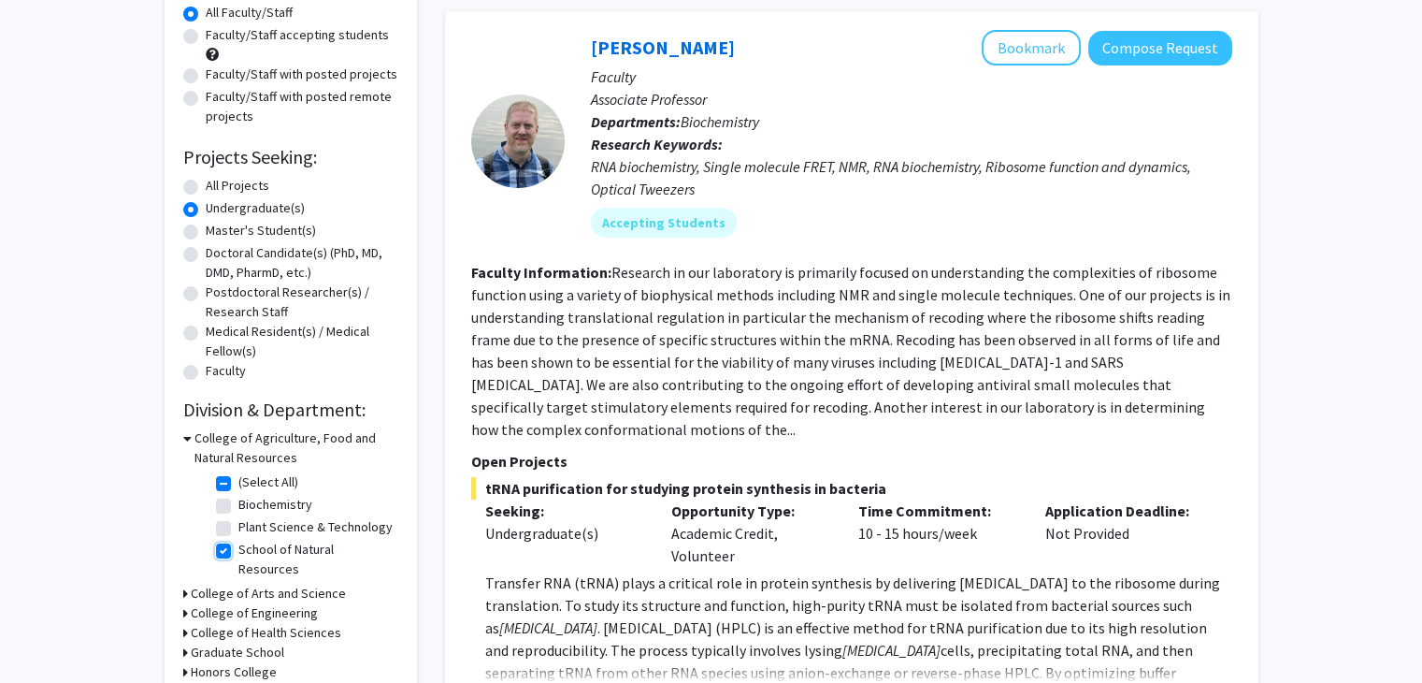
checkbox input "true"
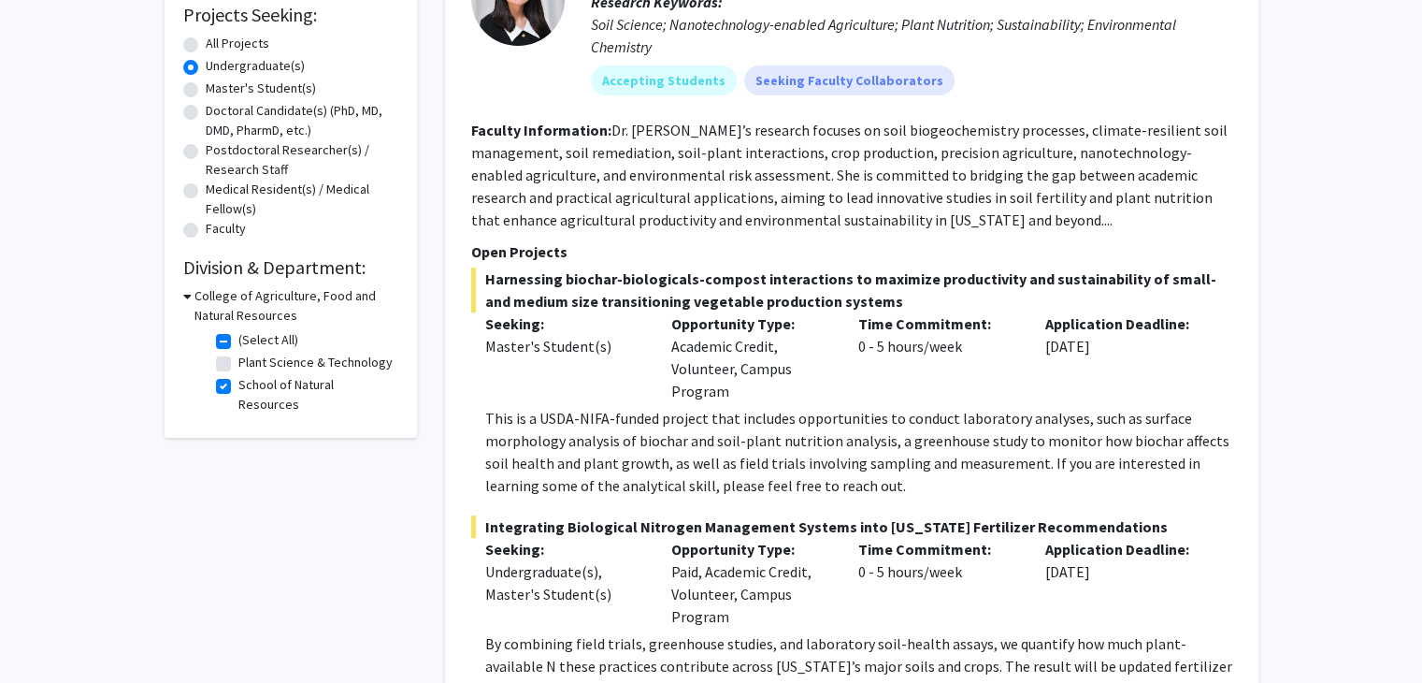
scroll to position [321, 0]
click at [194, 293] on h3 "College of Agriculture, Food and Natural Resources" at bounding box center [296, 304] width 204 height 39
click at [194, 293] on h3 "College of Agriculture, Food and Natural Resources" at bounding box center [295, 304] width 208 height 39
click at [238, 365] on label "Plant Science & Technology" at bounding box center [315, 362] width 154 height 20
click at [238, 364] on input "Plant Science & Technology" at bounding box center [244, 358] width 12 height 12
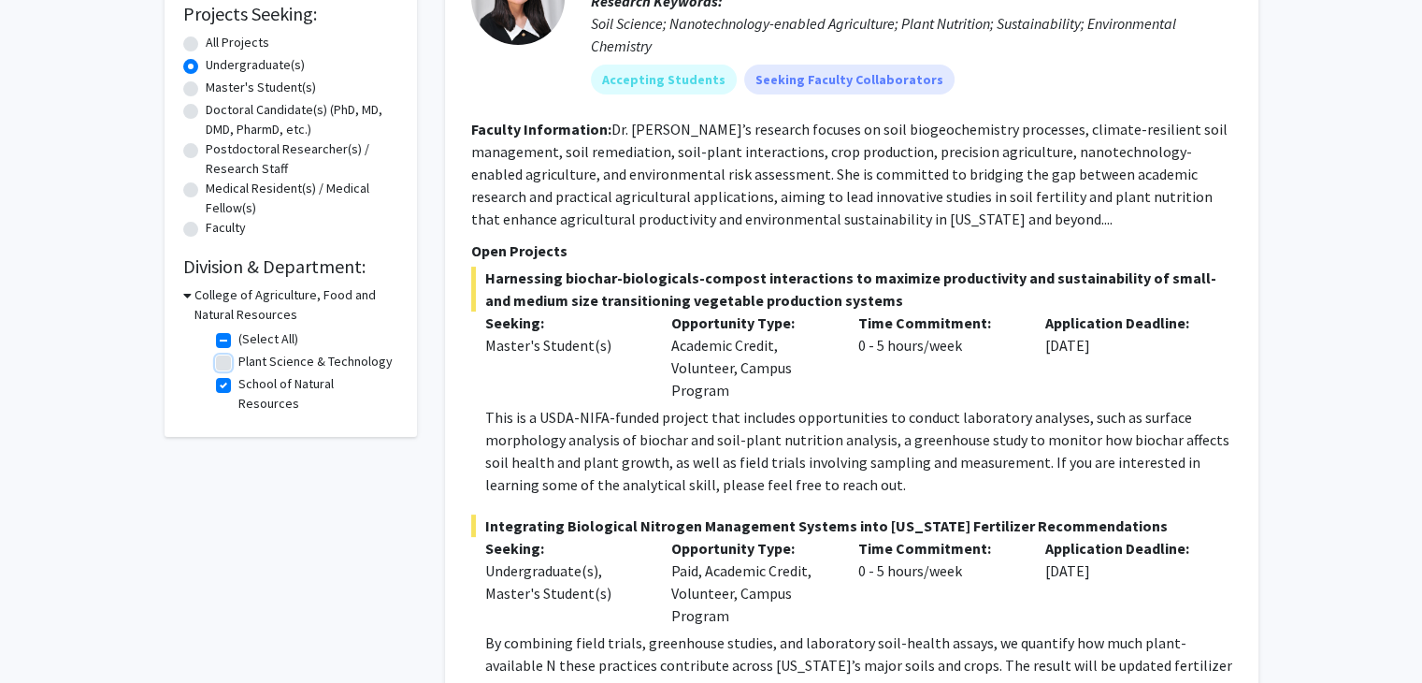
checkbox input "true"
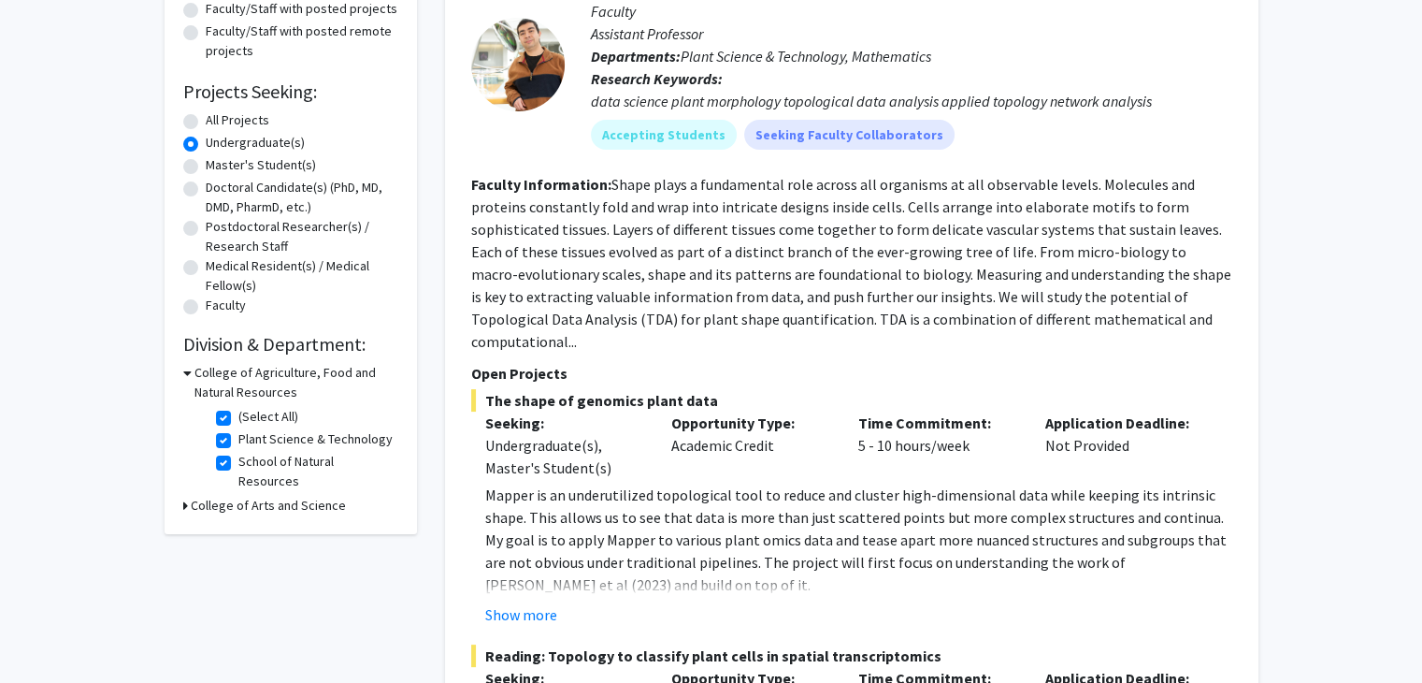
scroll to position [277, 0]
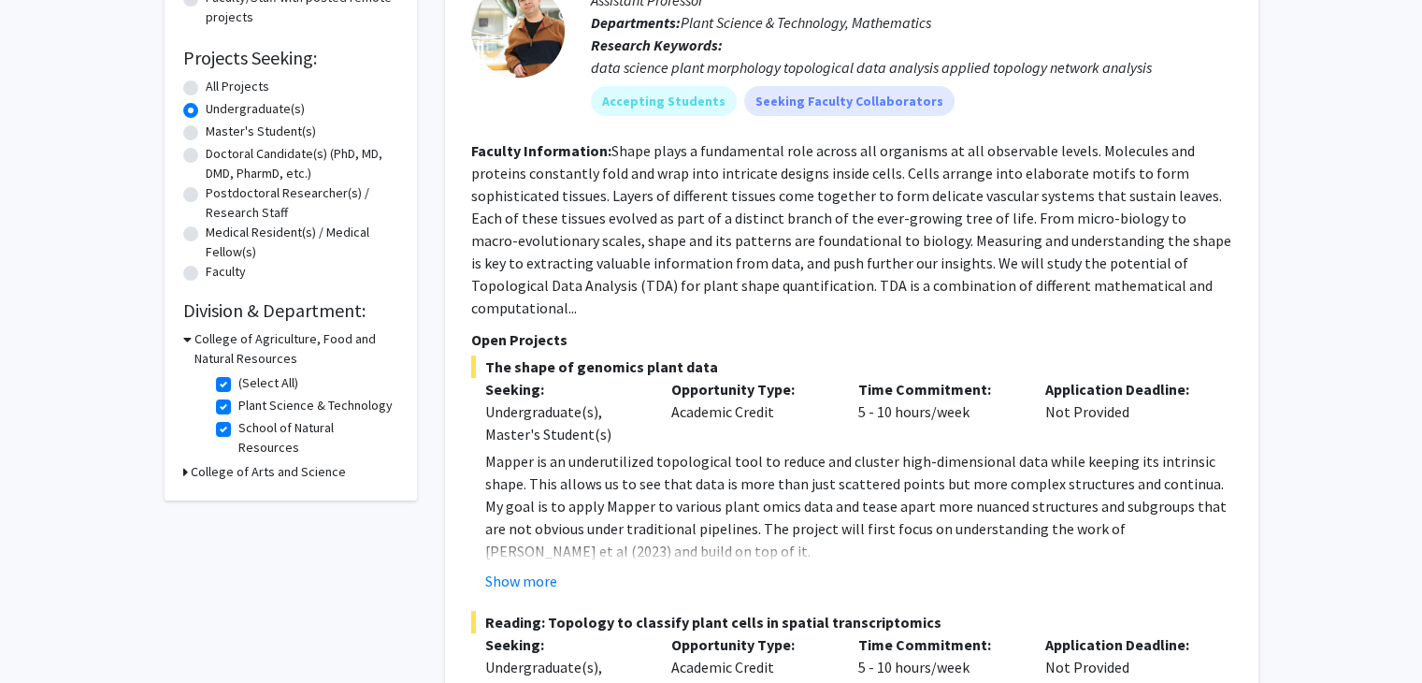
click at [205, 462] on h3 "College of Arts and Science" at bounding box center [268, 472] width 155 height 20
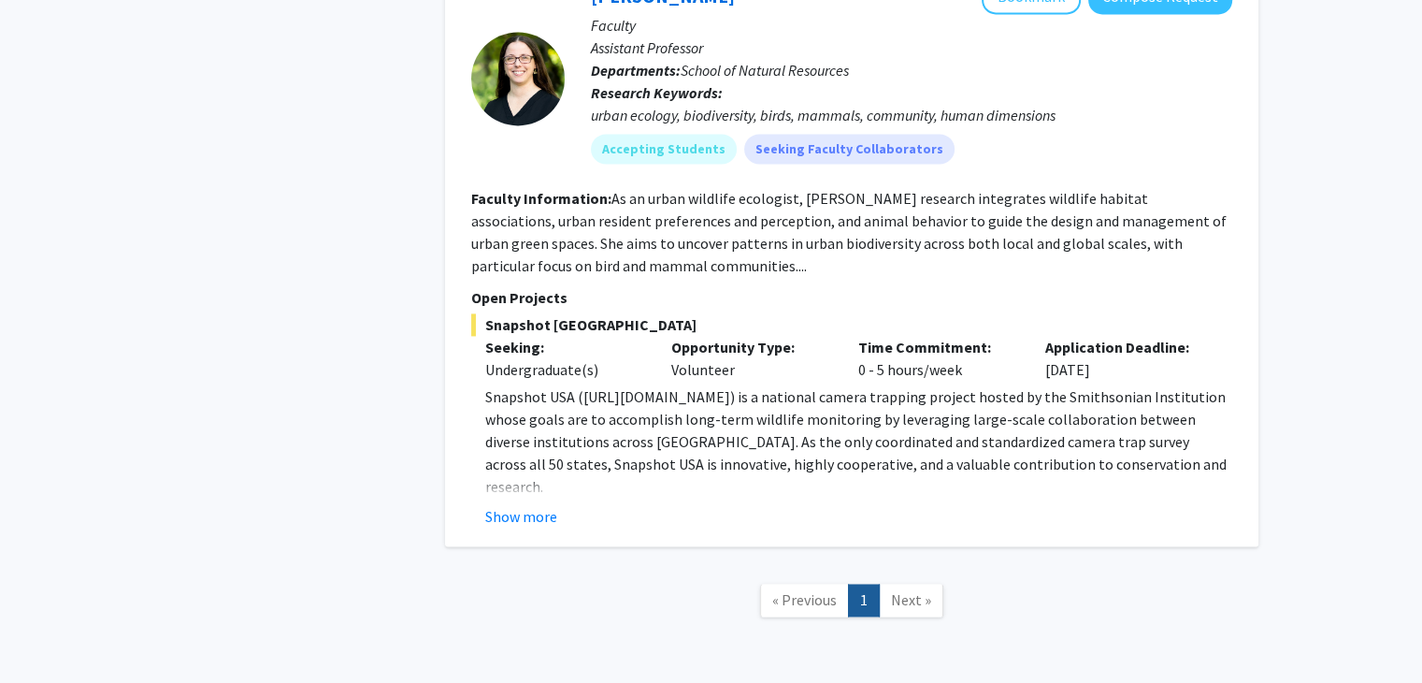
scroll to position [2757, 0]
click at [906, 590] on span "Next »" at bounding box center [911, 599] width 40 height 19
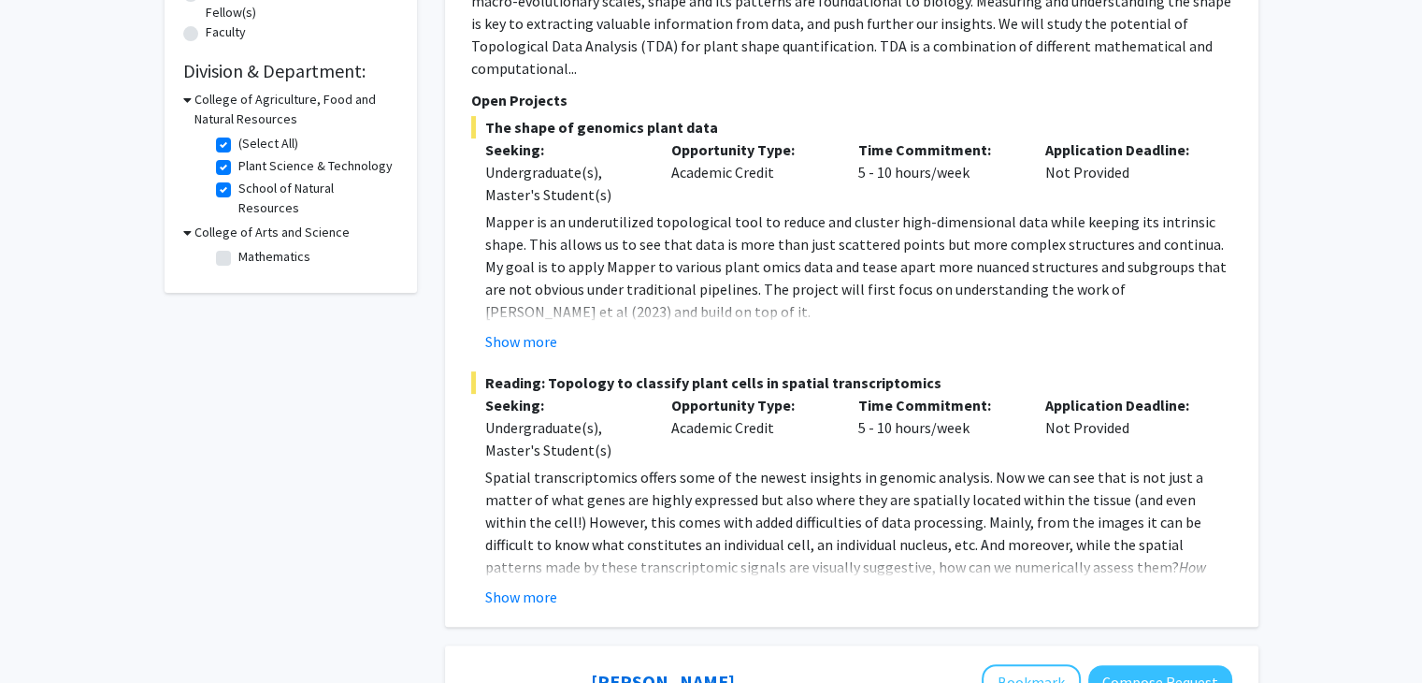
scroll to position [504, 0]
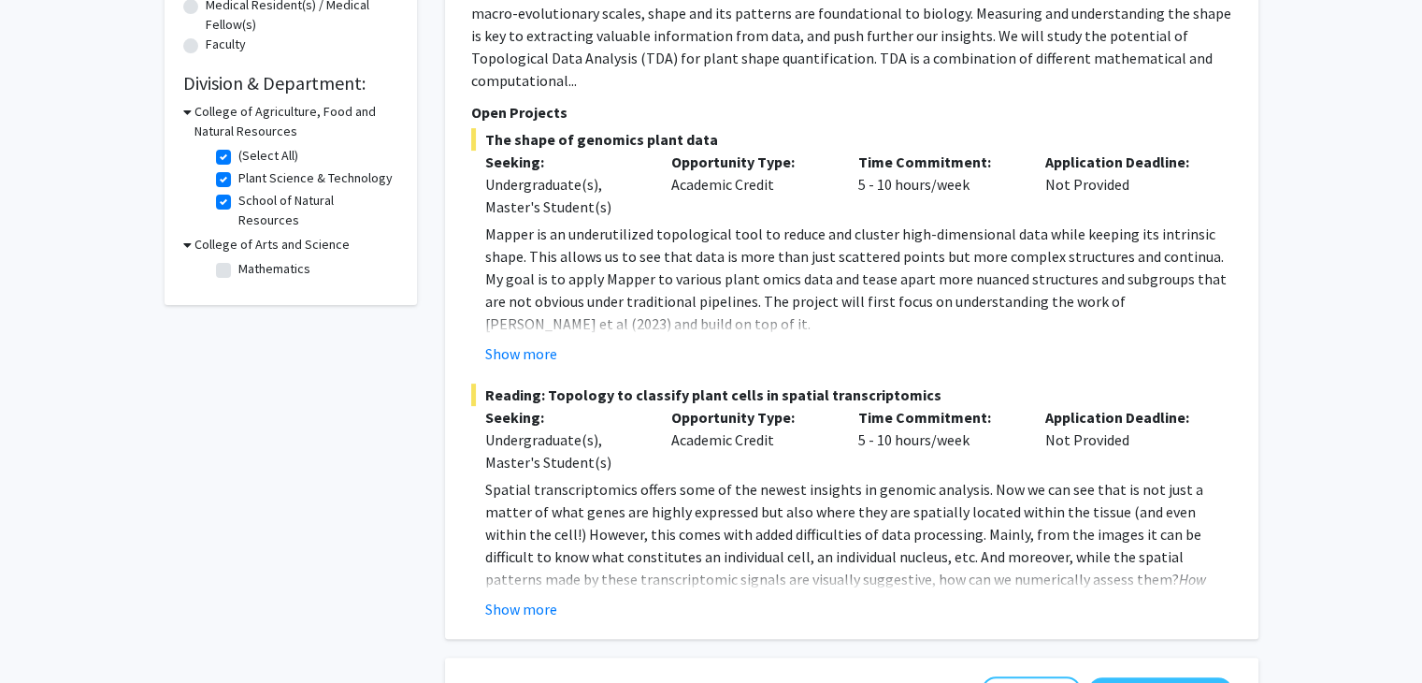
click at [238, 155] on label "(Select All)" at bounding box center [268, 156] width 60 height 20
click at [238, 155] on input "(Select All)" at bounding box center [244, 152] width 12 height 12
checkbox input "false"
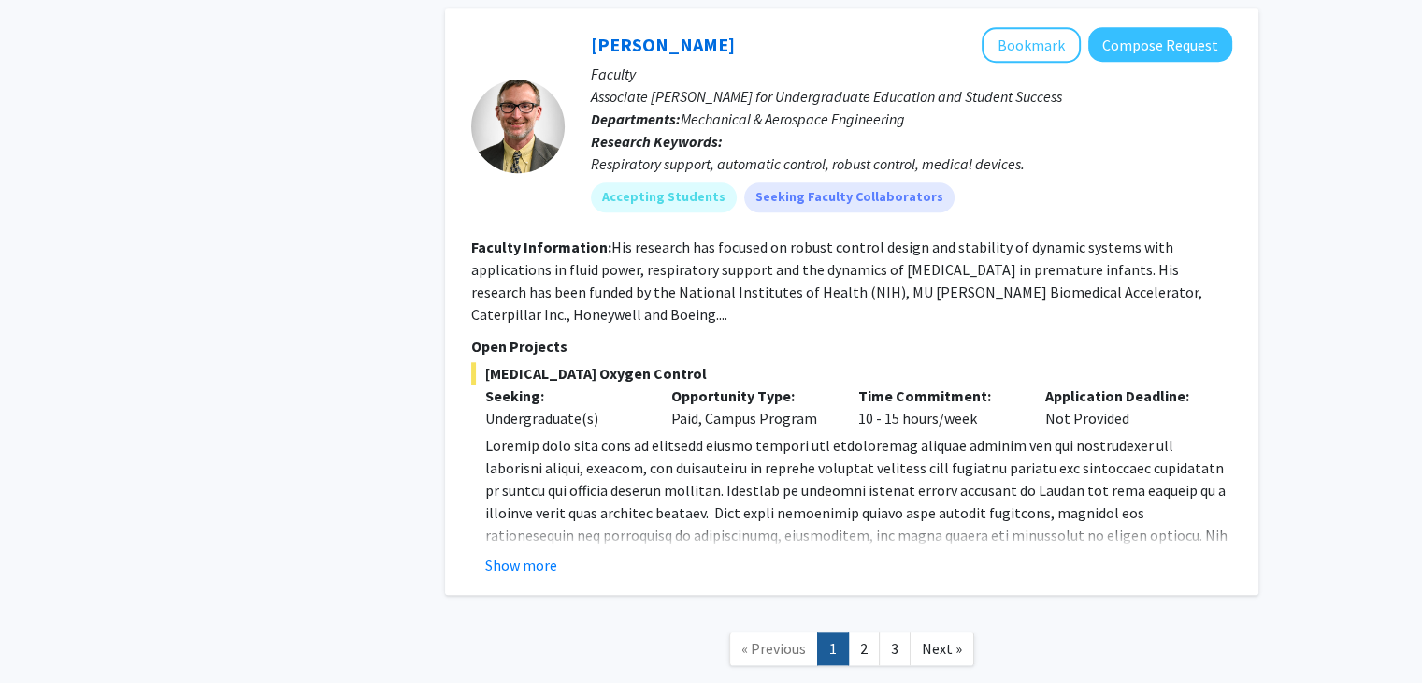
scroll to position [8849, 0]
click at [866, 633] on link "2" at bounding box center [864, 649] width 32 height 33
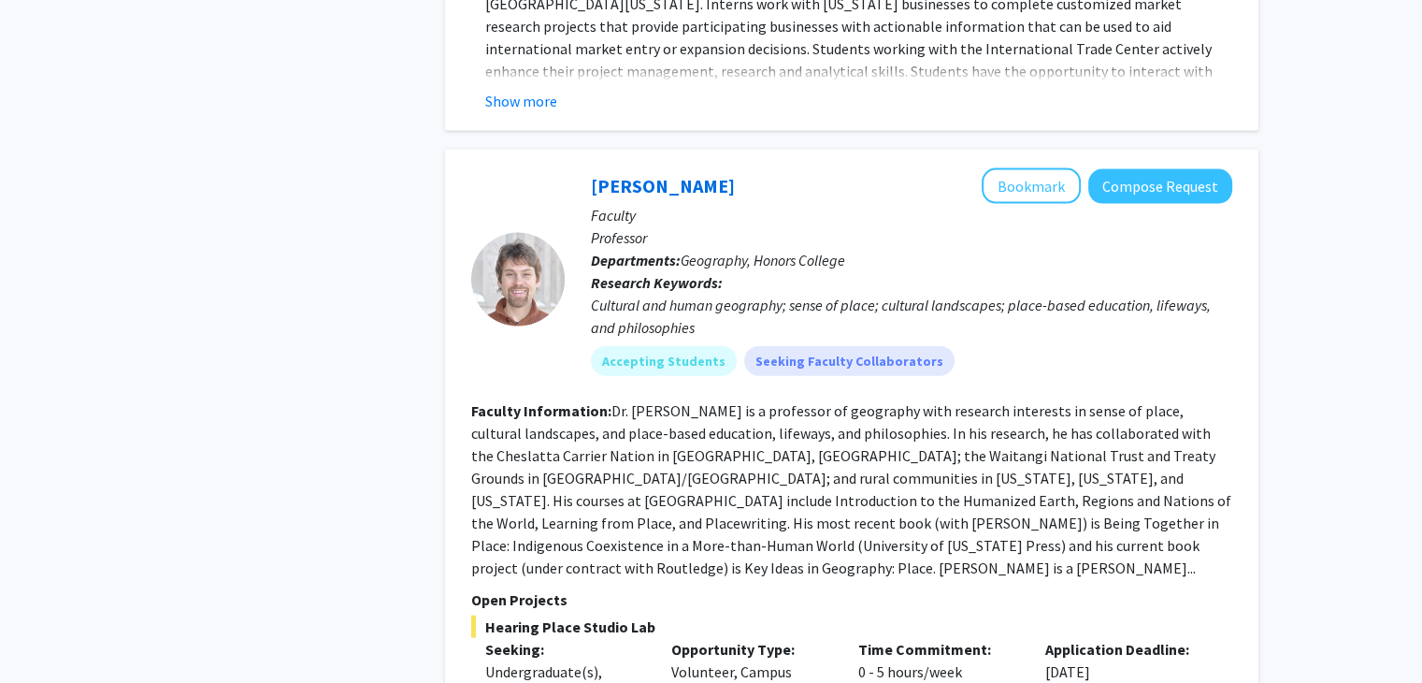
scroll to position [4103, 0]
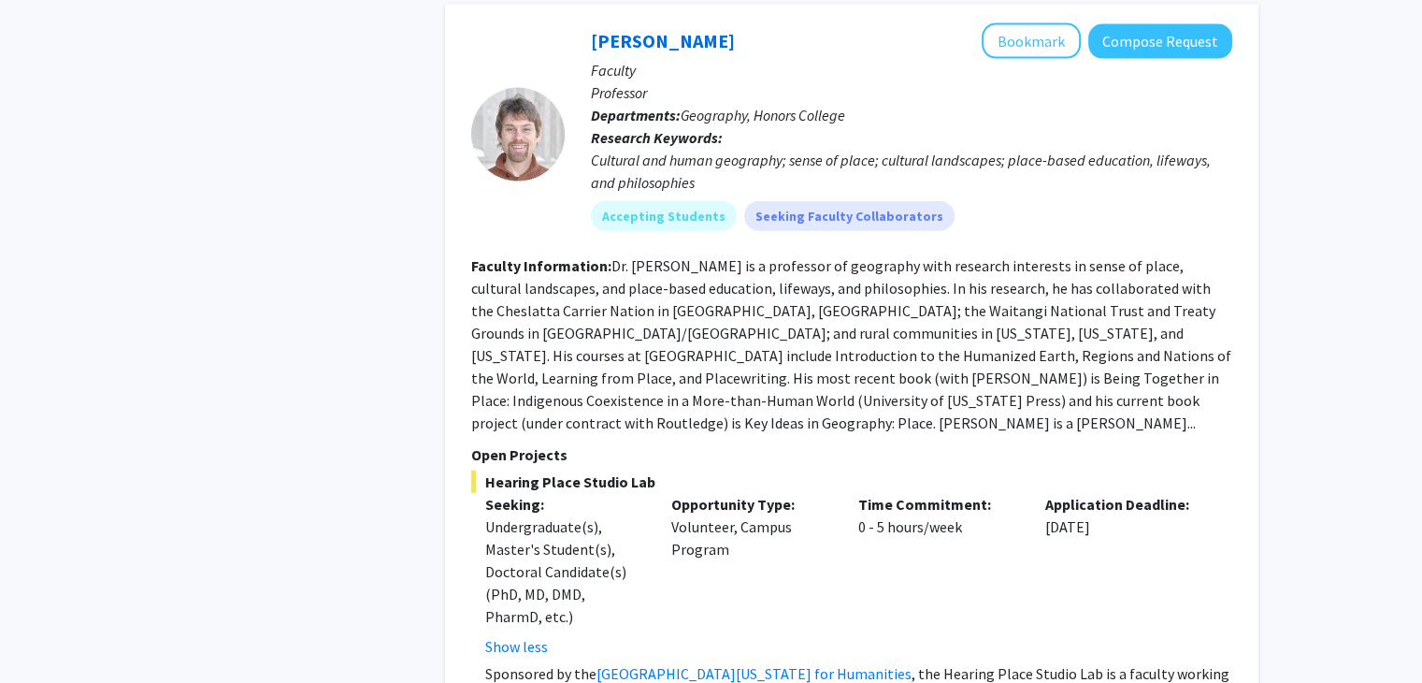
scroll to position [4253, 0]
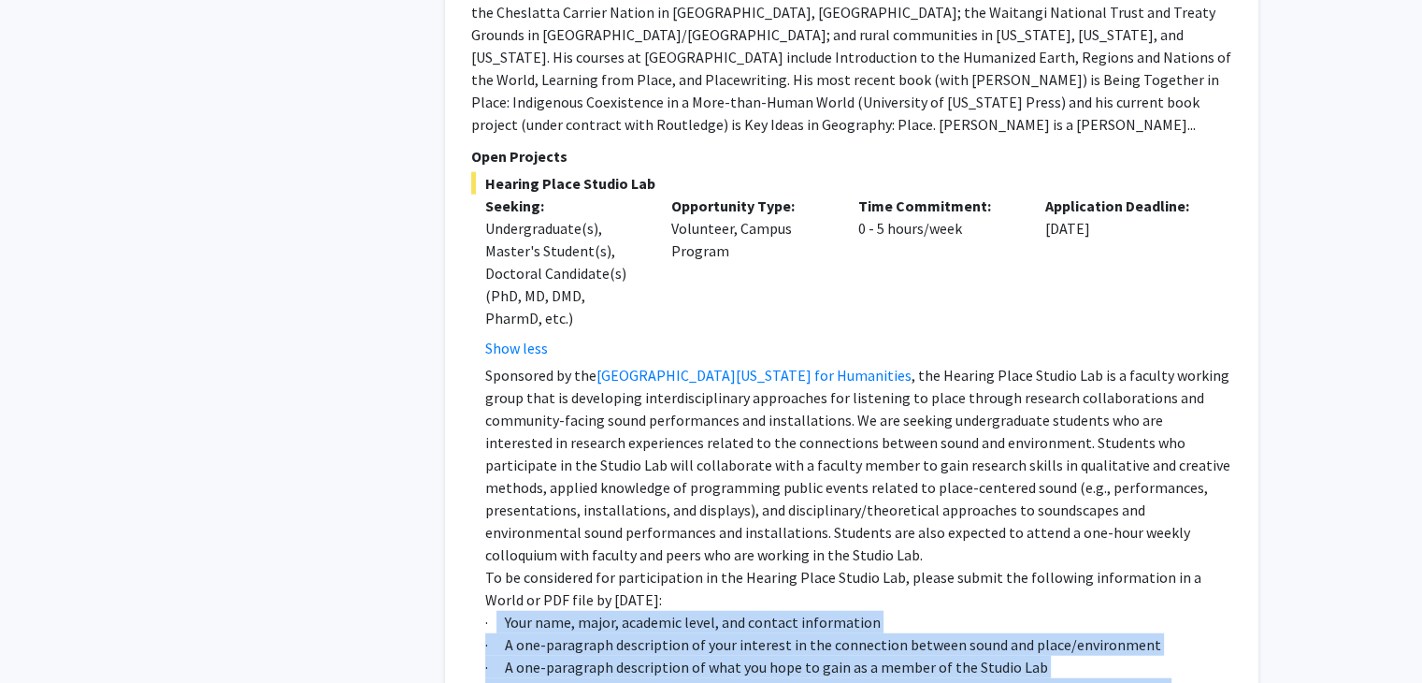
drag, startPoint x: 497, startPoint y: 472, endPoint x: 1182, endPoint y: 550, distance: 688.8
click at [1182, 550] on div "Sponsored by the University of Missouri Center for Humanities , the Hearing Pla…" at bounding box center [858, 532] width 747 height 337
copy div "Your name, major, academic level, and contact information · A one-paragraph des…"
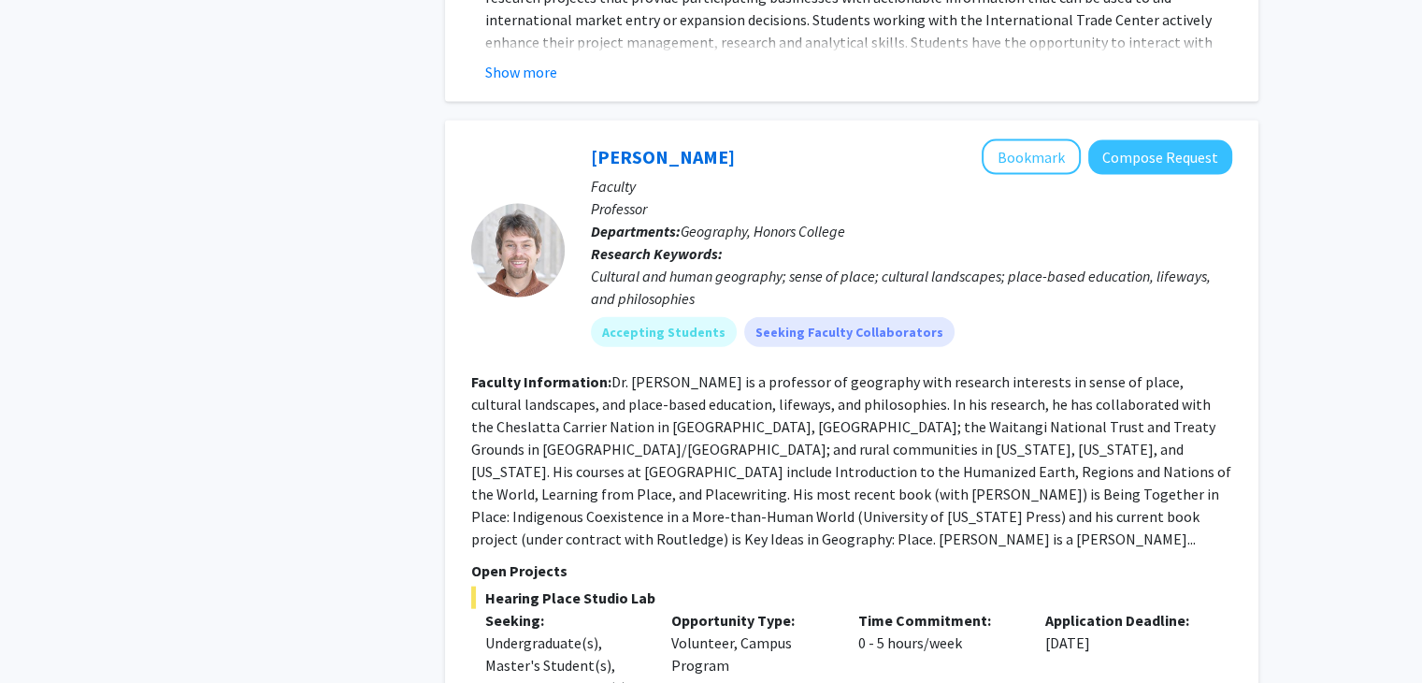
scroll to position [4129, 0]
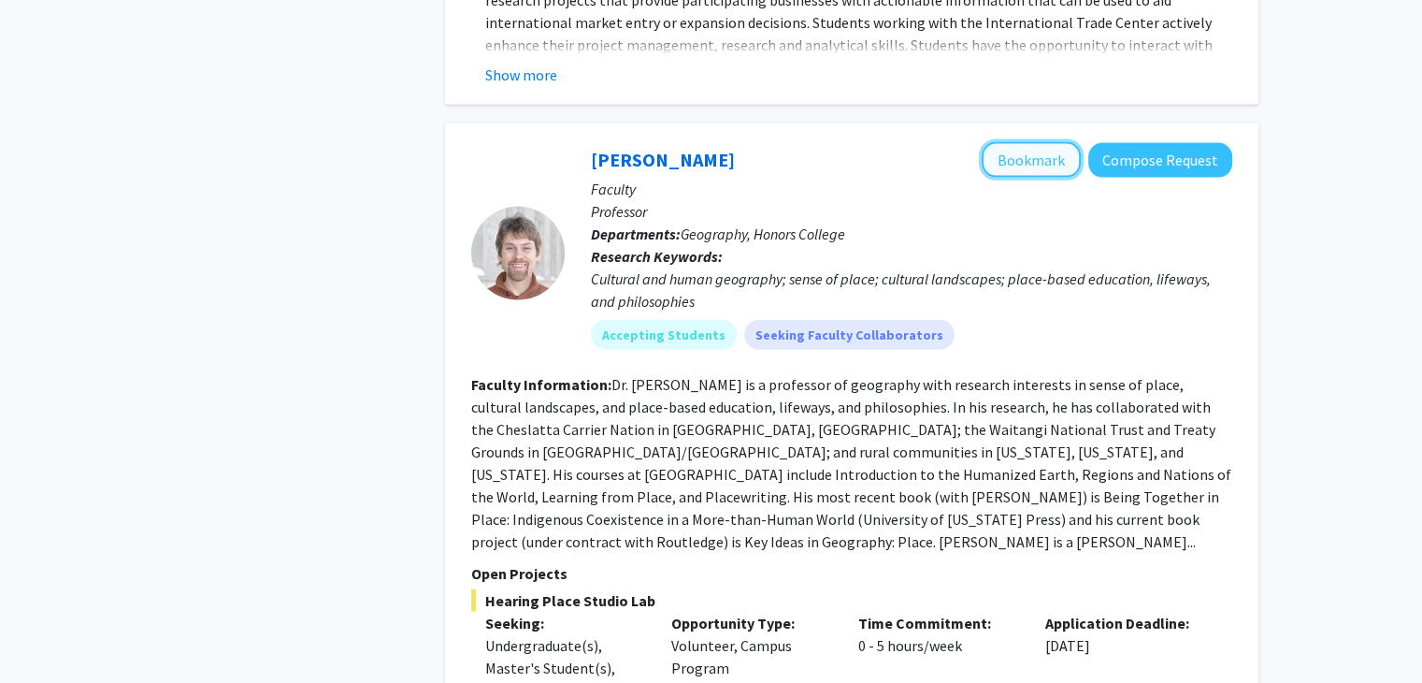
click at [1034, 142] on button "Bookmark" at bounding box center [1031, 160] width 99 height 36
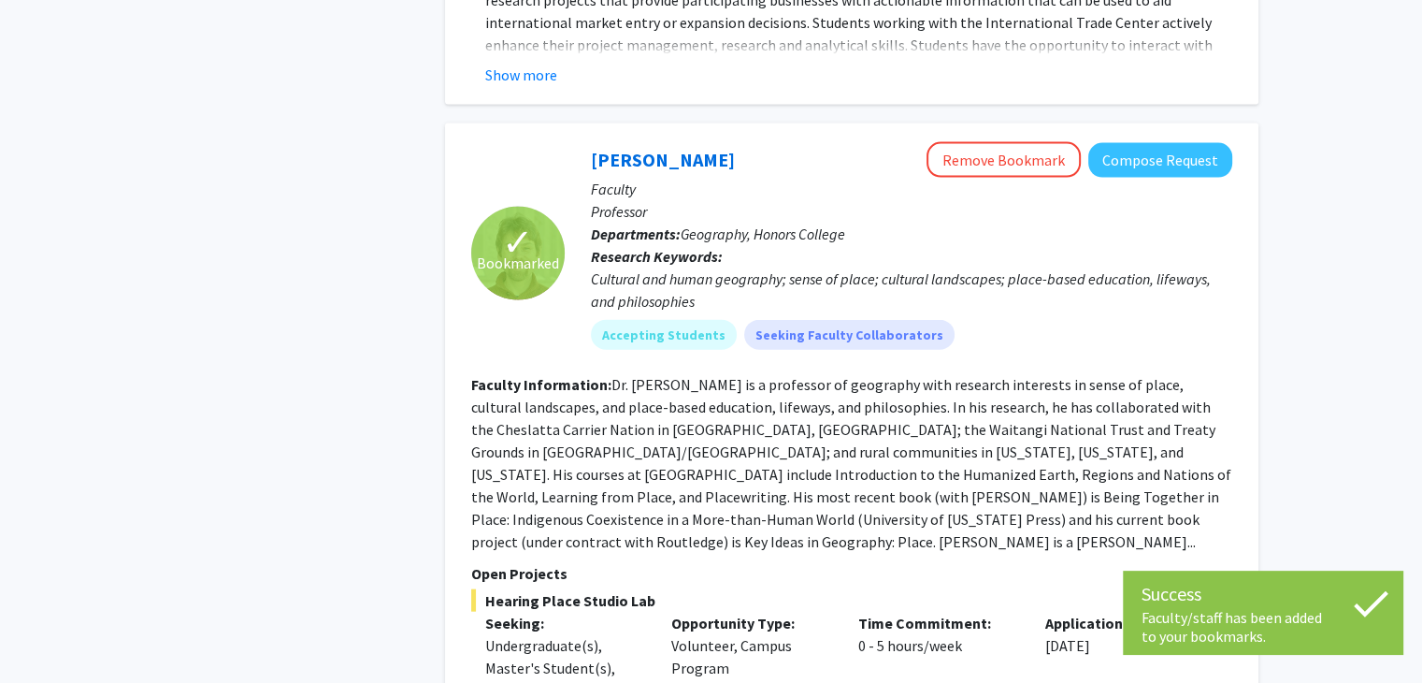
click at [788, 375] on fg-read-more "Dr. Soren Larsen is a professor of geography with research interests in sense o…" at bounding box center [851, 463] width 760 height 176
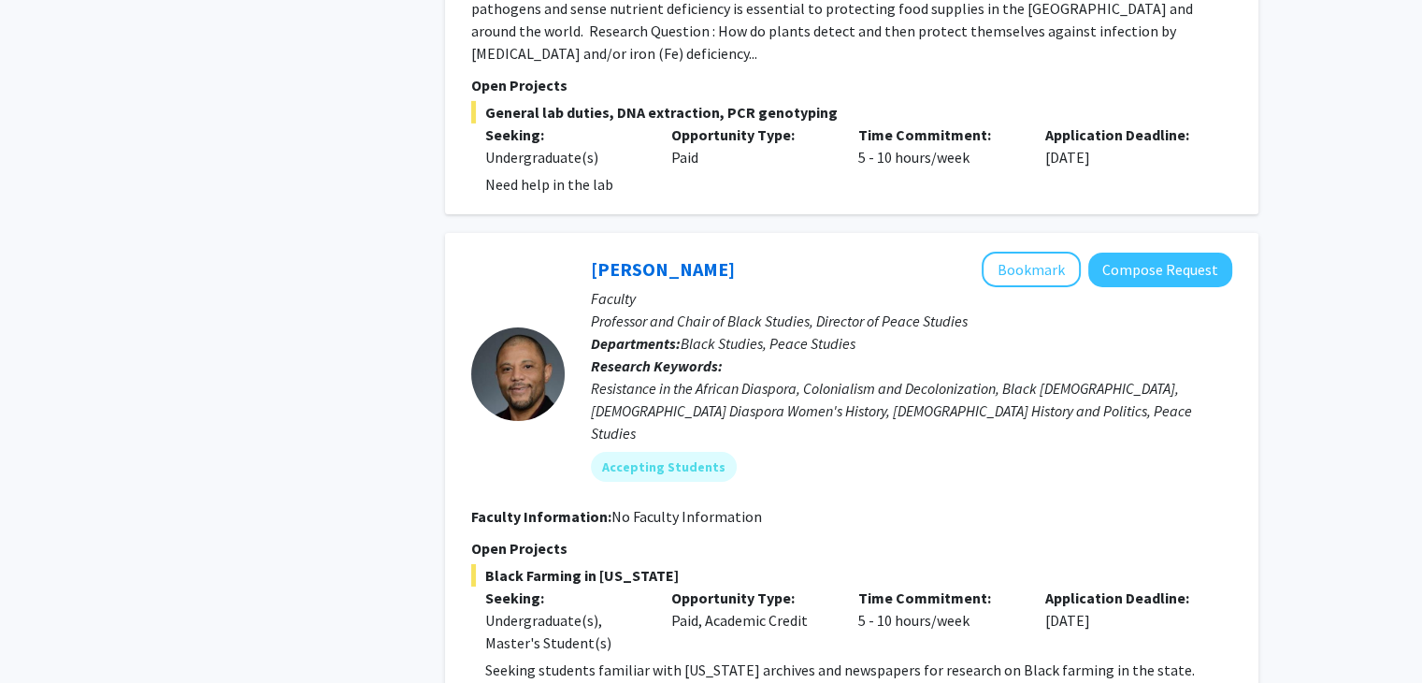
scroll to position [6284, 0]
click at [827, 658] on p "Seeking students familiar with Missouri archives and newspapers for research on…" at bounding box center [858, 669] width 747 height 22
click at [1167, 252] on button "Compose Request" at bounding box center [1160, 269] width 144 height 35
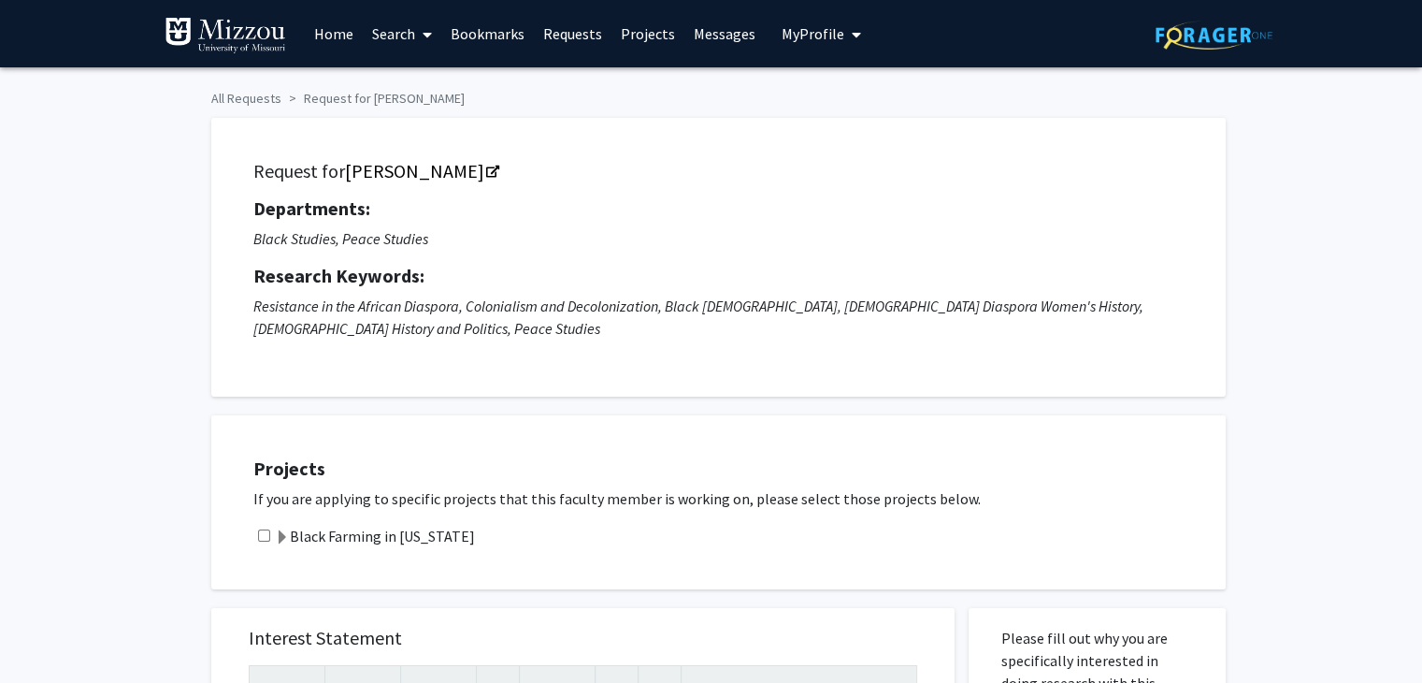
click at [281, 537] on span at bounding box center [282, 537] width 15 height 15
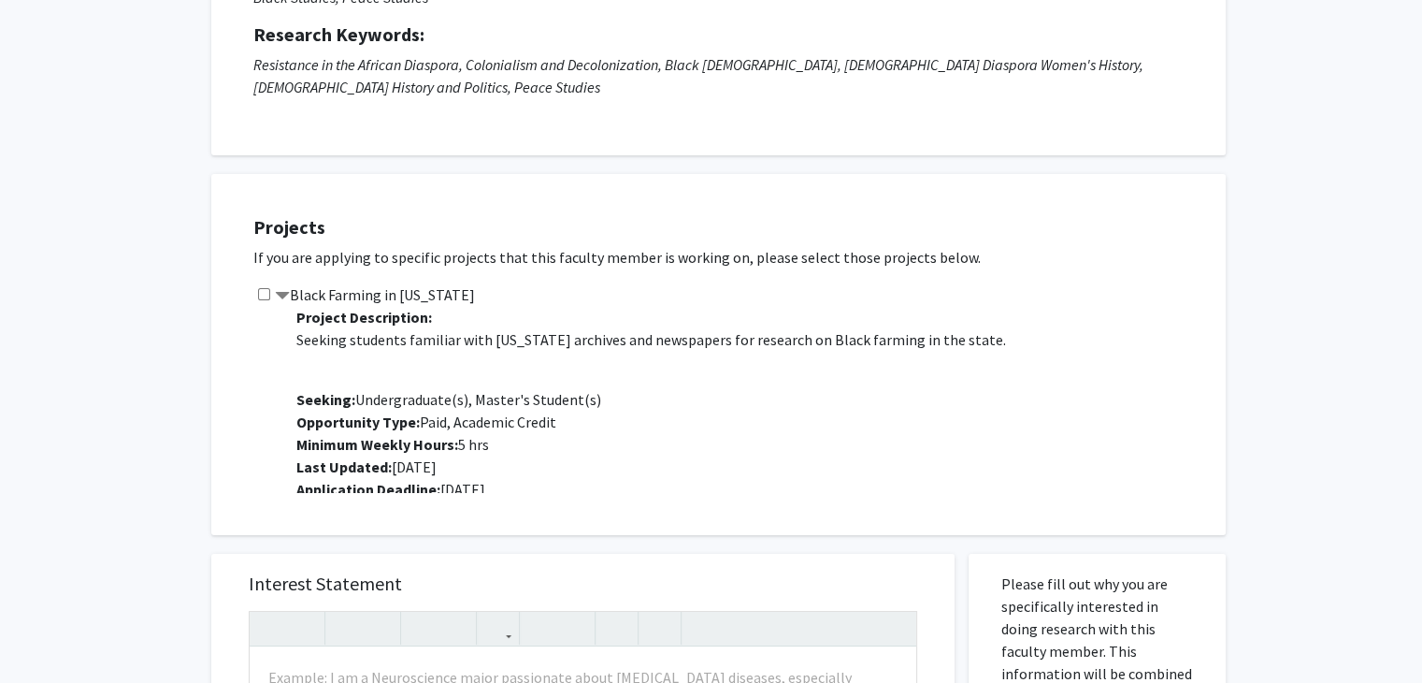
scroll to position [22, 0]
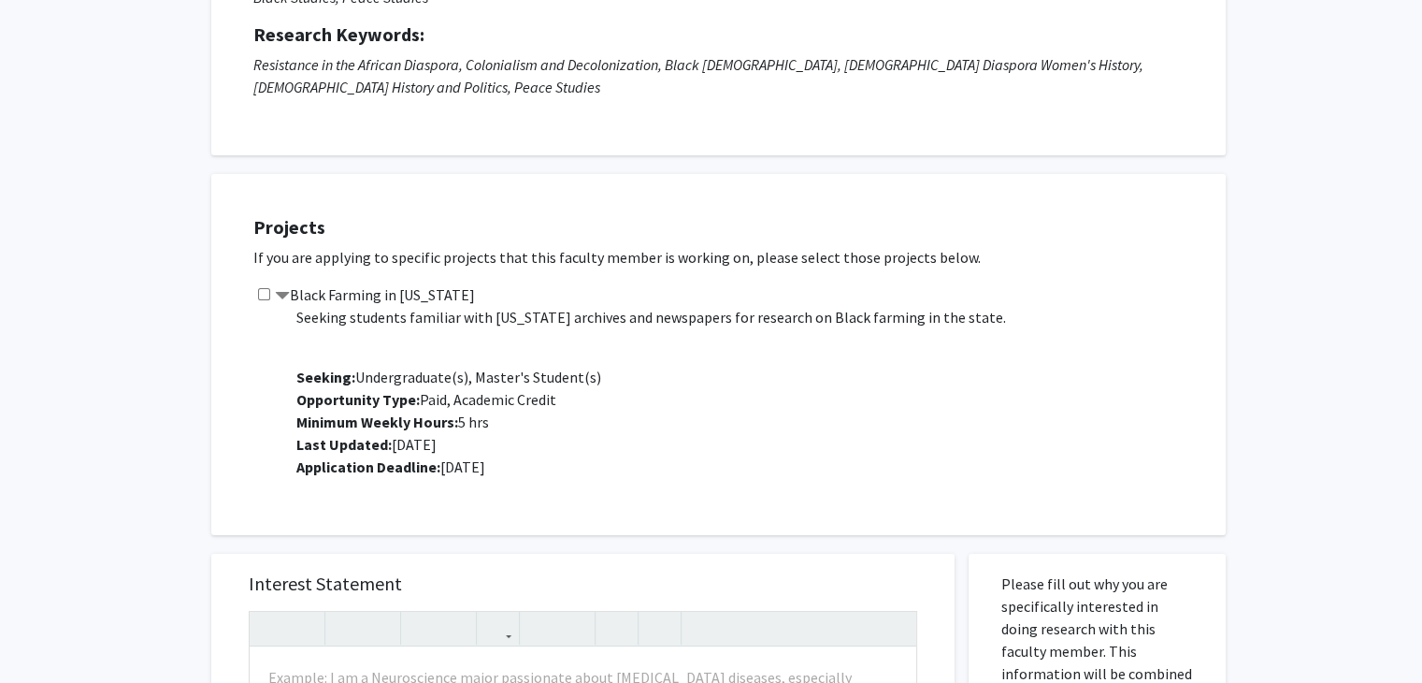
click at [265, 296] on input "checkbox" at bounding box center [264, 294] width 12 height 12
checkbox input "true"
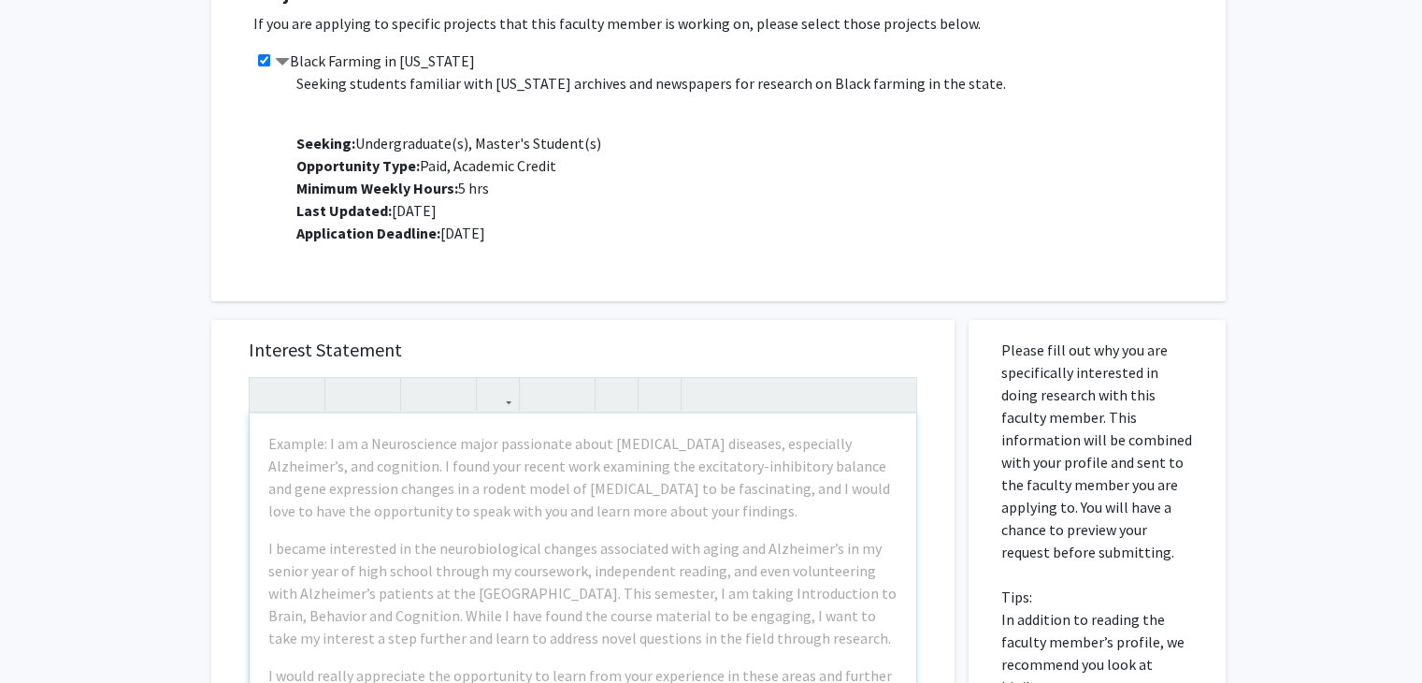
scroll to position [475, 0]
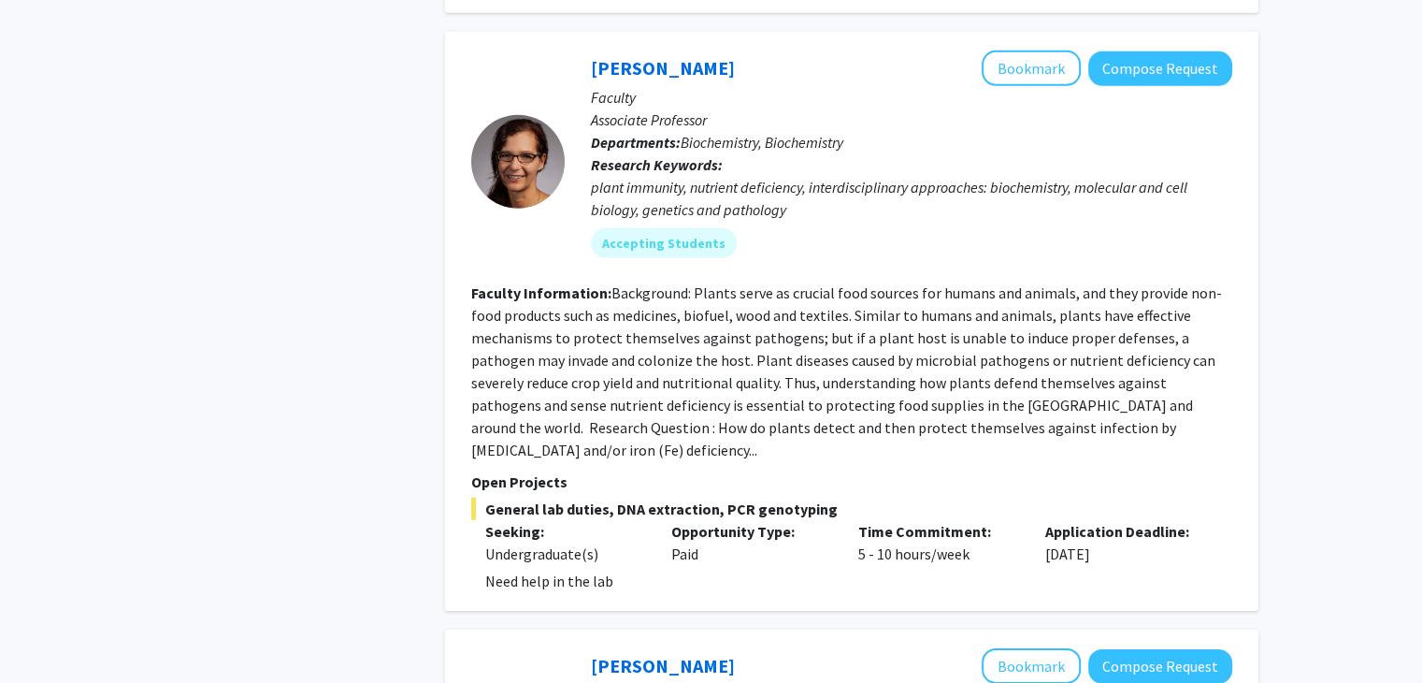
scroll to position [5621, 0]
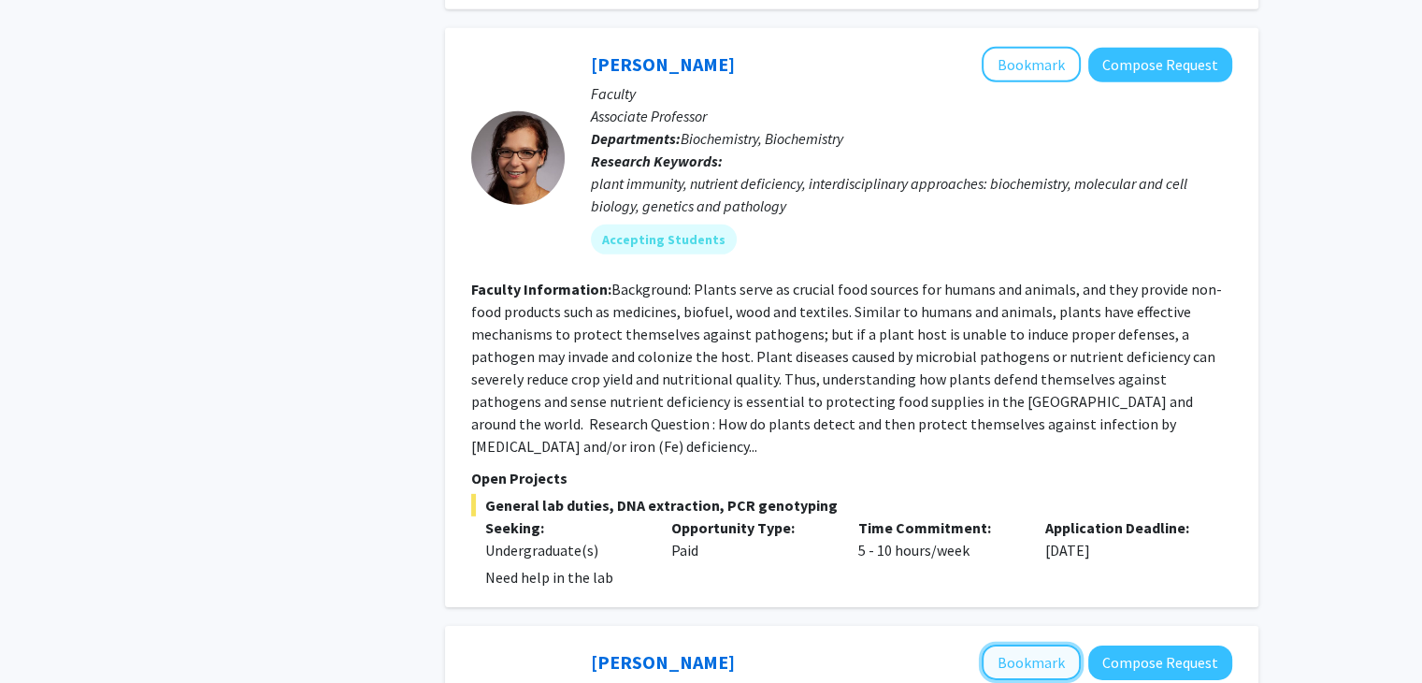
click at [1073, 644] on button "Bookmark" at bounding box center [1031, 662] width 99 height 36
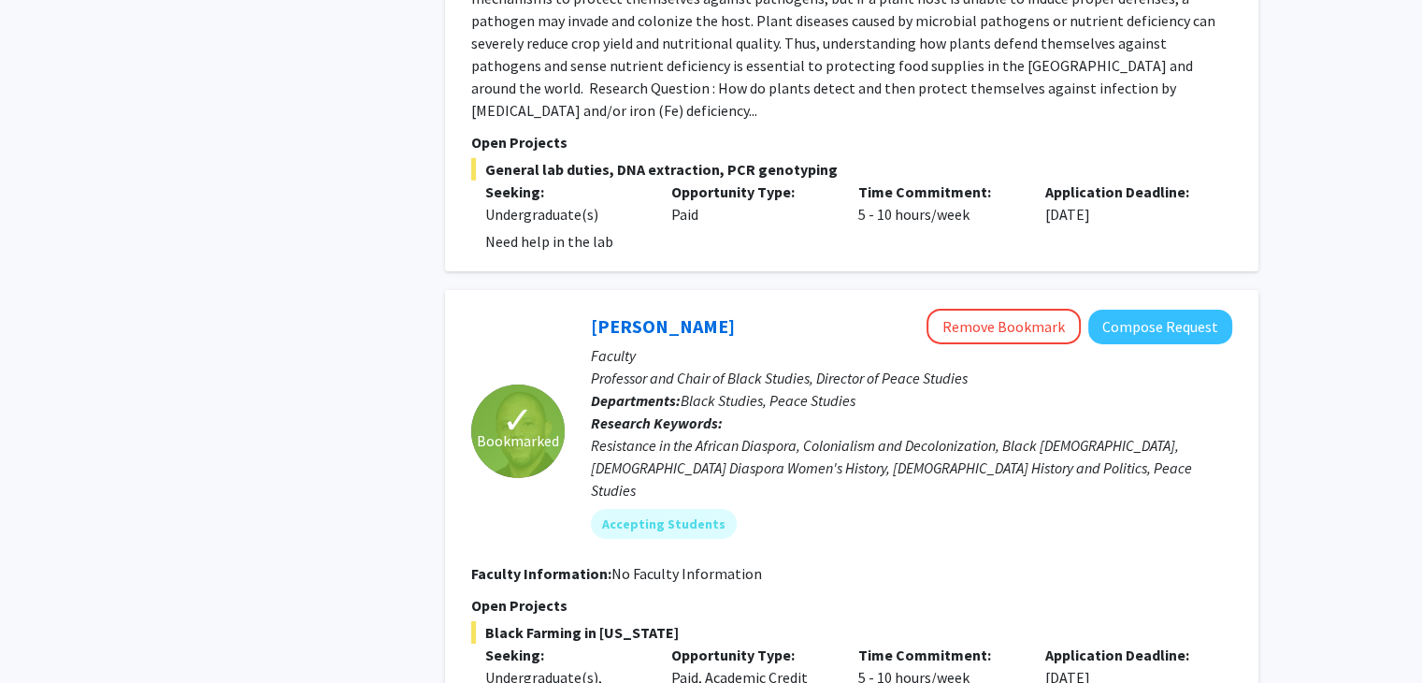
scroll to position [5958, 0]
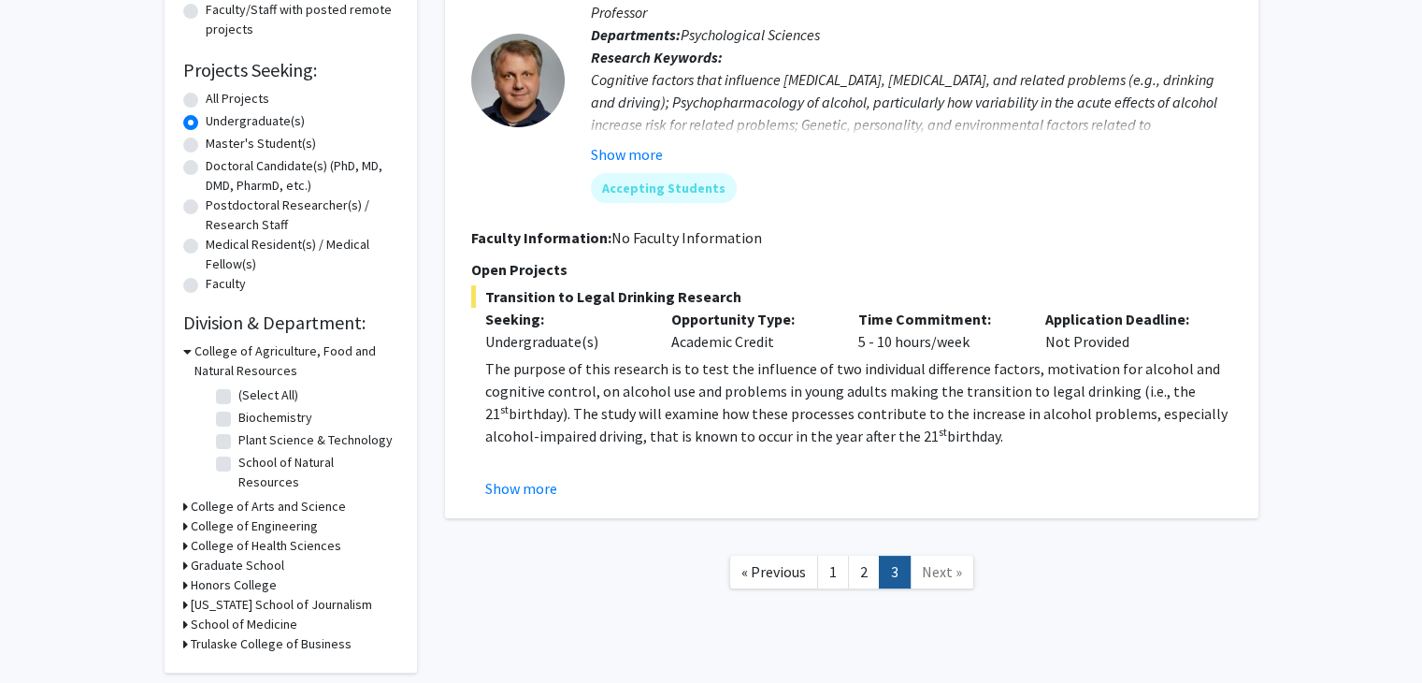
scroll to position [336, 0]
